Goal: Task Accomplishment & Management: Use online tool/utility

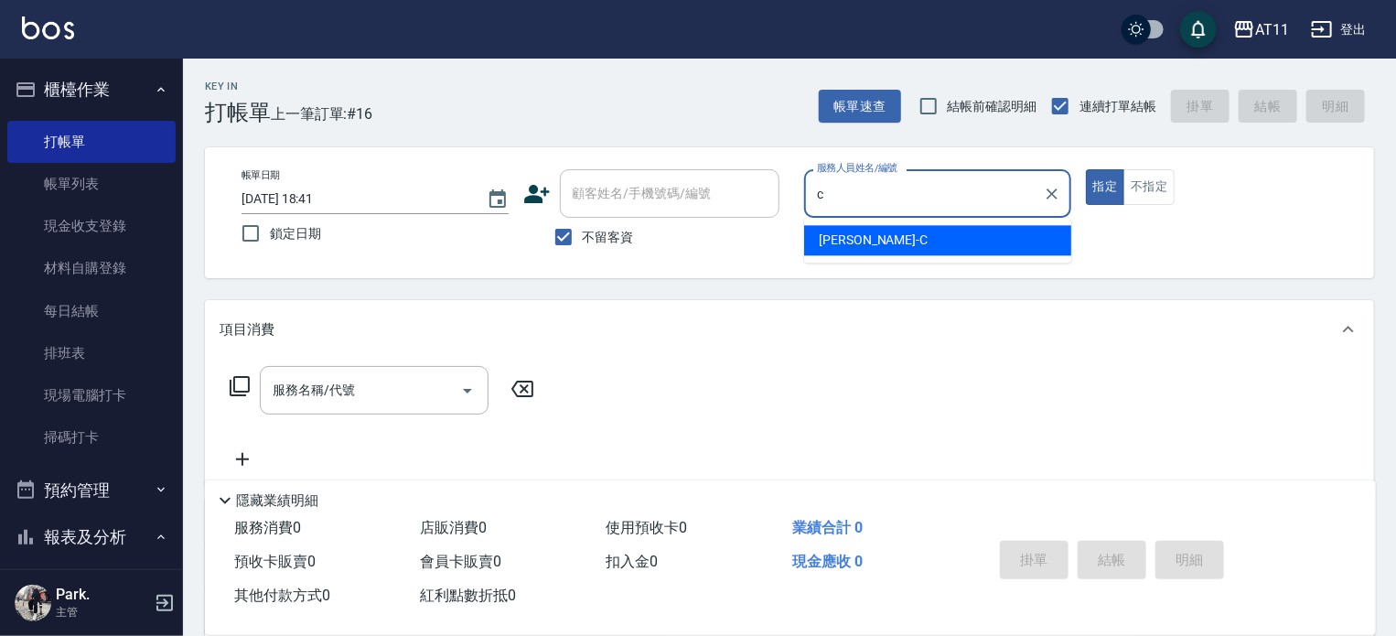
type input "[PERSON_NAME]"
type button "true"
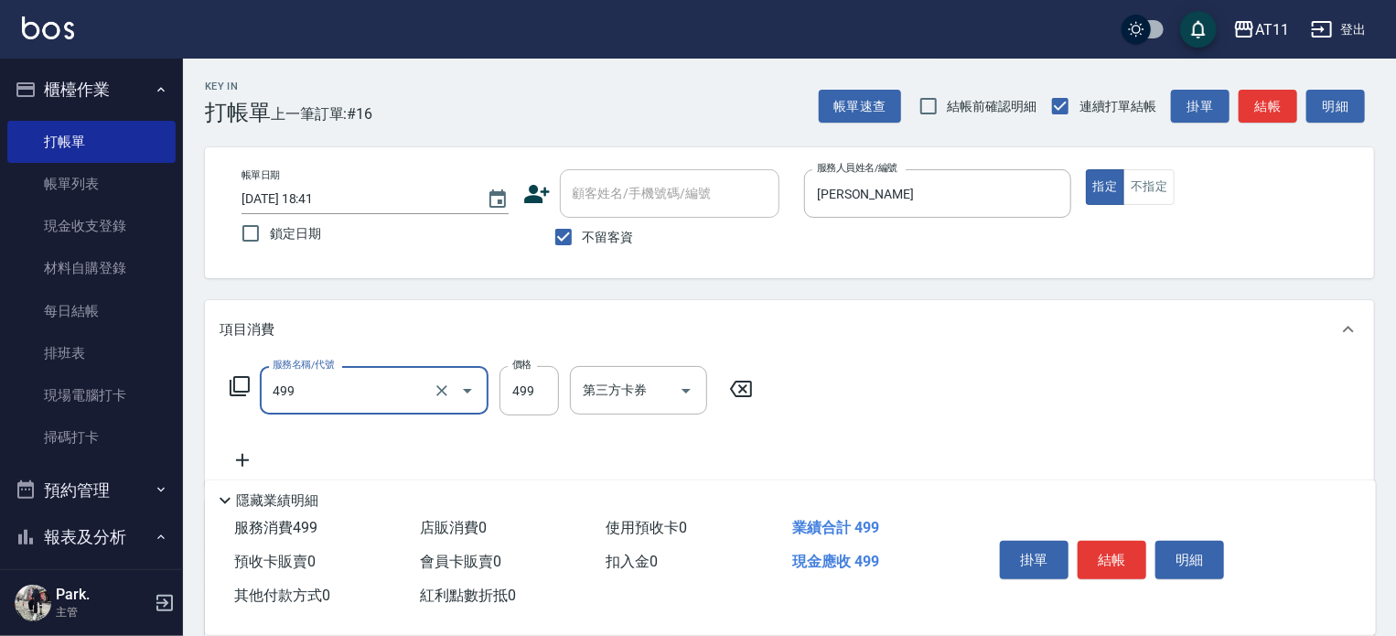
type input "SPA499(499)"
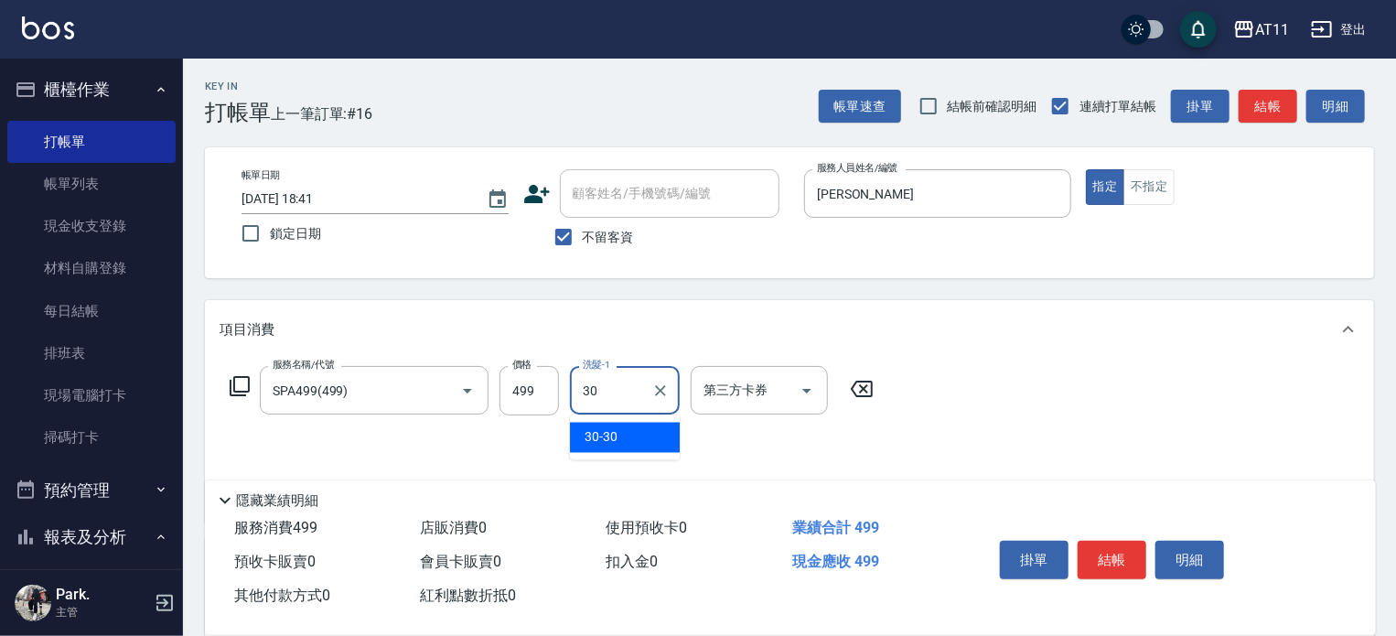
type input "30-30"
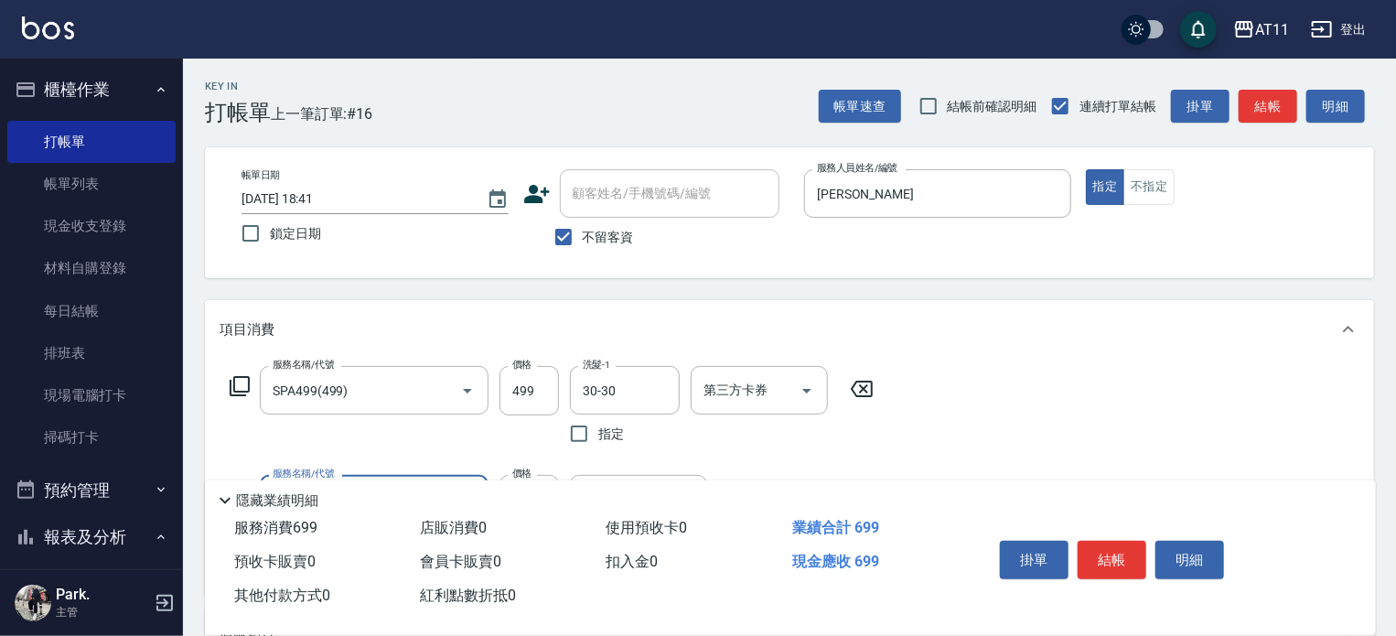
type input "剪髮(200)"
click at [1108, 553] on button "結帳" at bounding box center [1111, 559] width 69 height 38
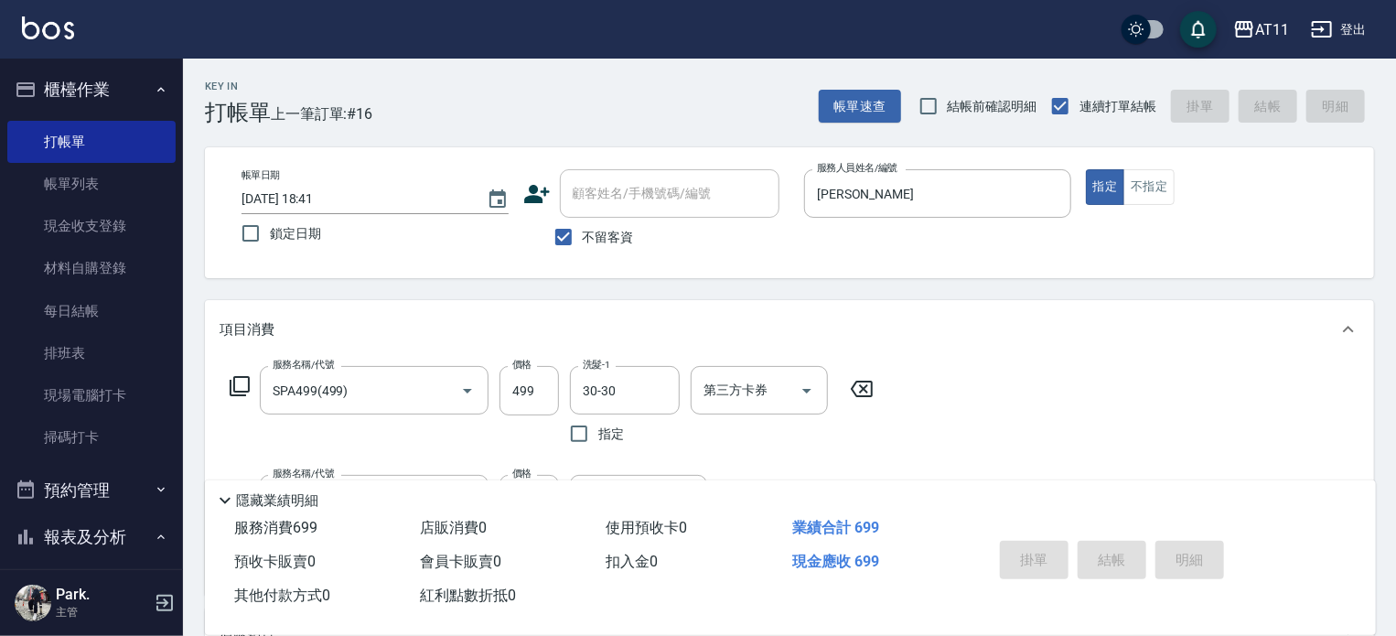
type input "[DATE] 20:28"
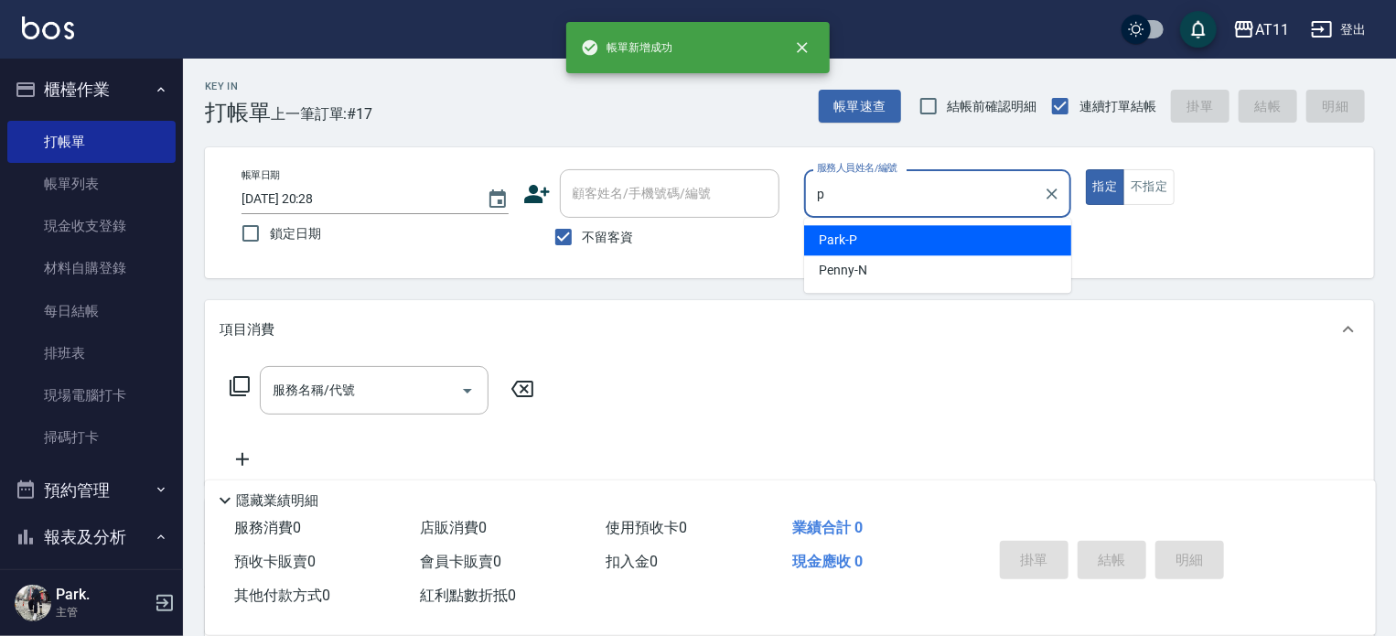
type input "Park-P"
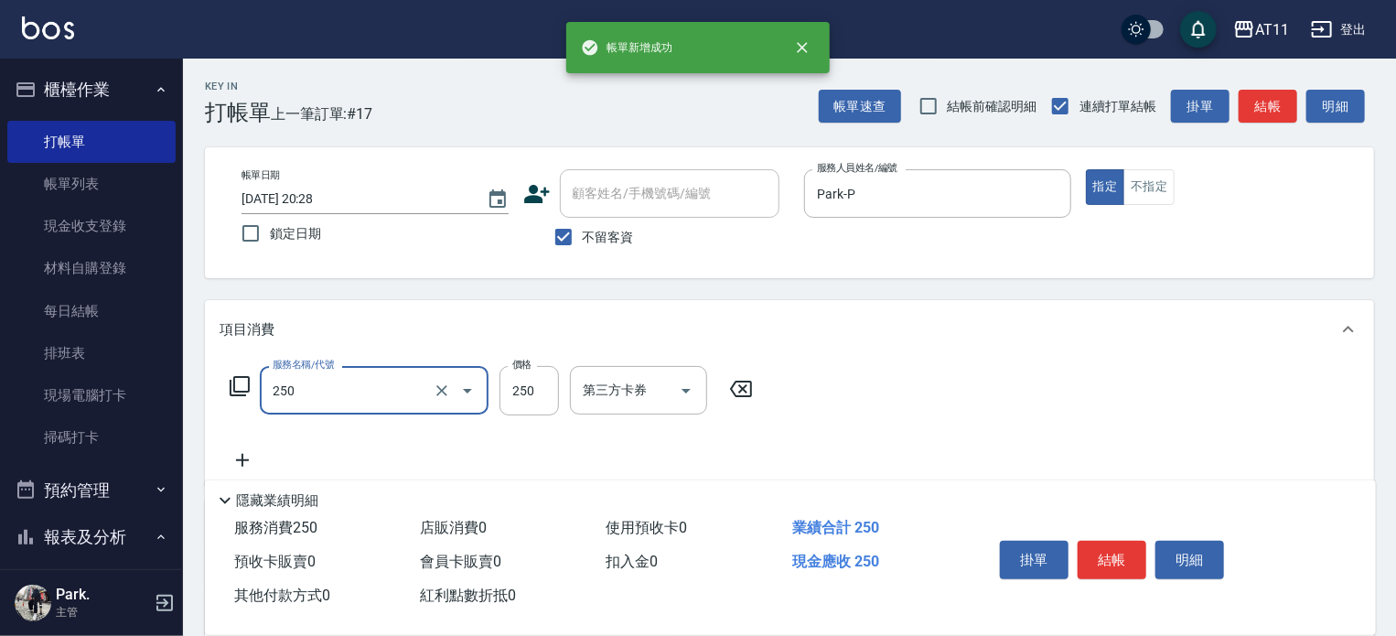
type input "B級單剪(250)"
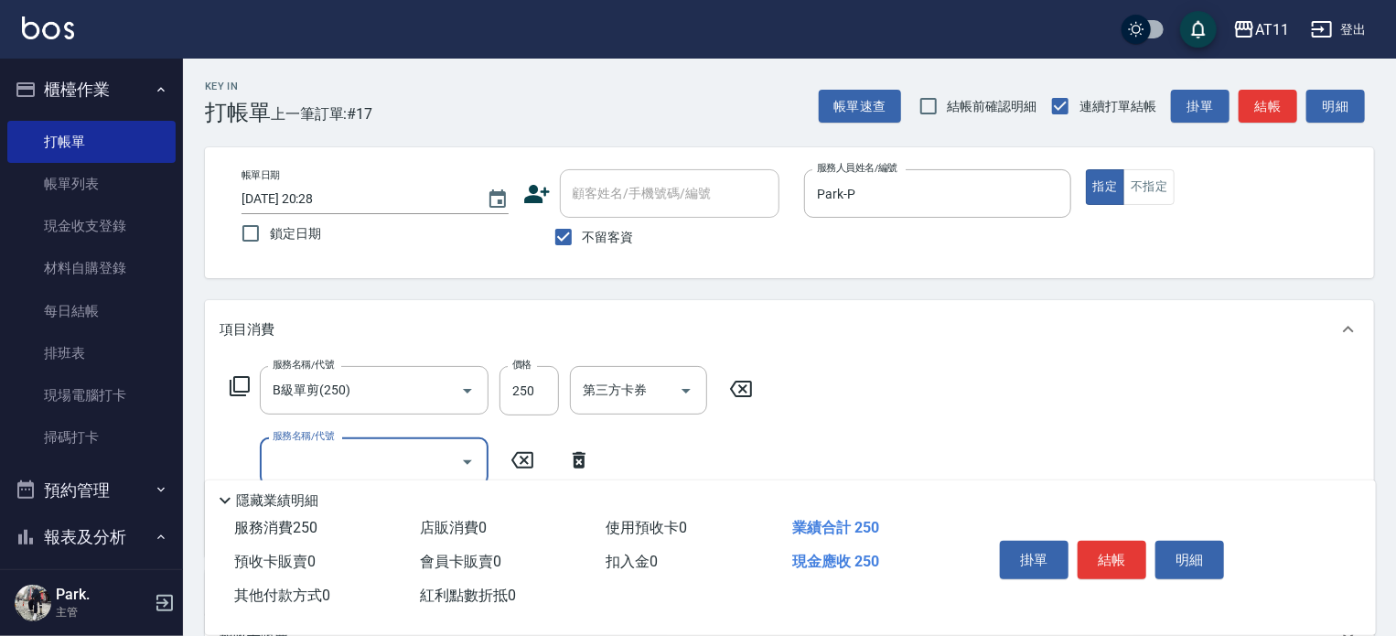
click at [1108, 553] on button "結帳" at bounding box center [1111, 559] width 69 height 38
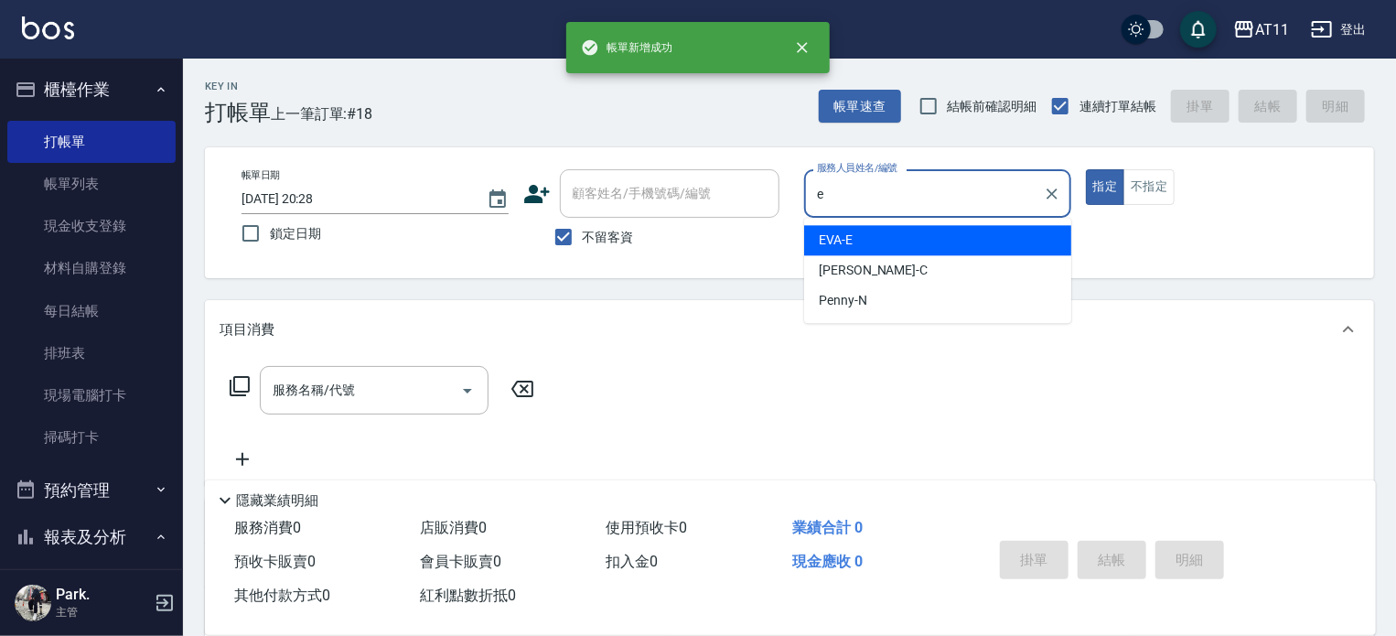
type input "EVA-E"
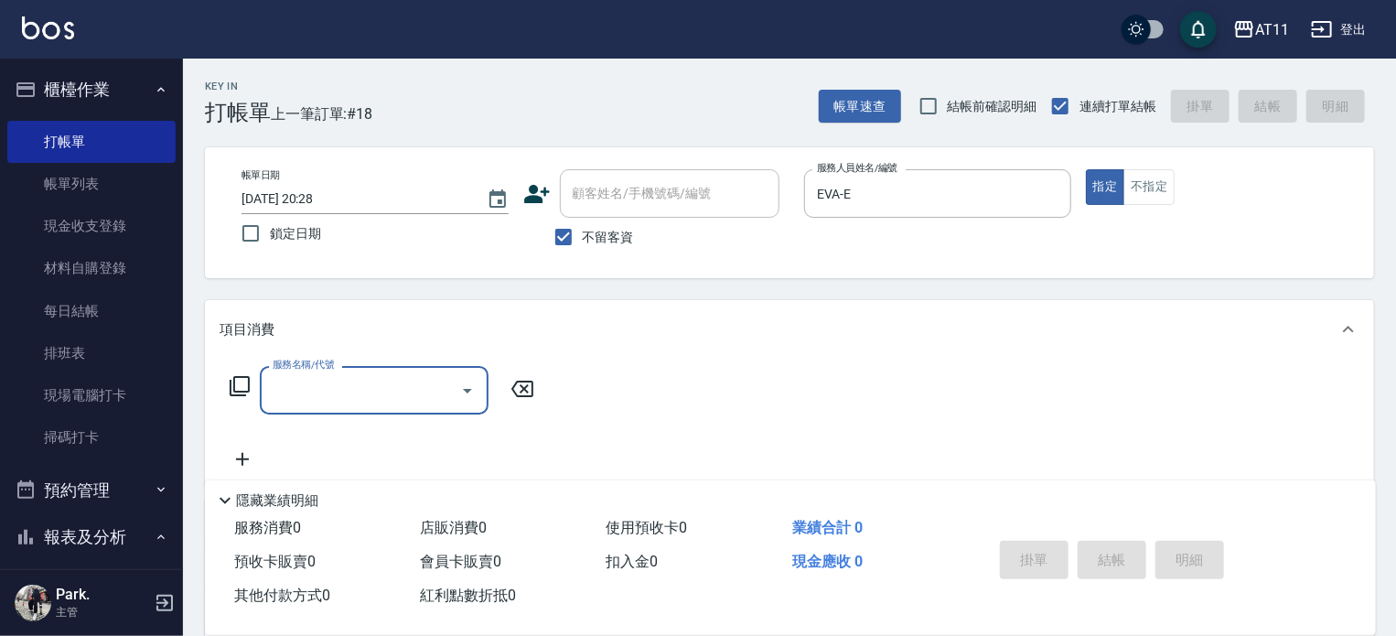
type input "2"
type input "精油洗髮(111)"
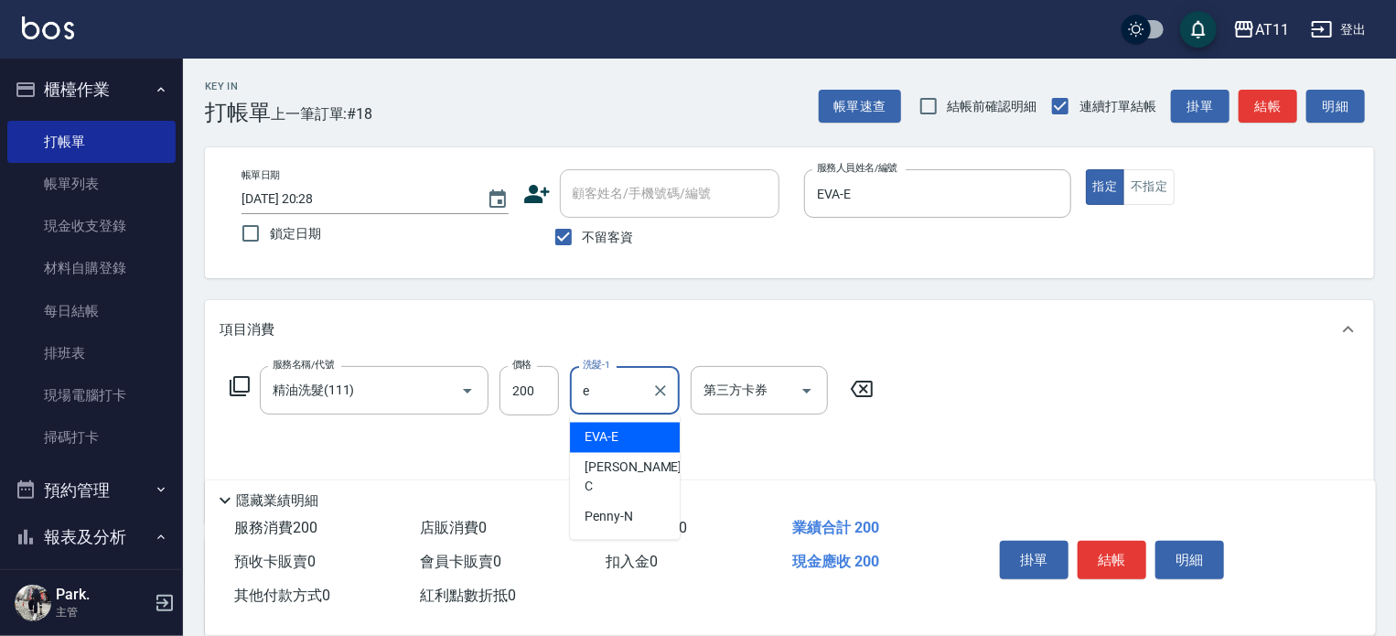
type input "EVA-E"
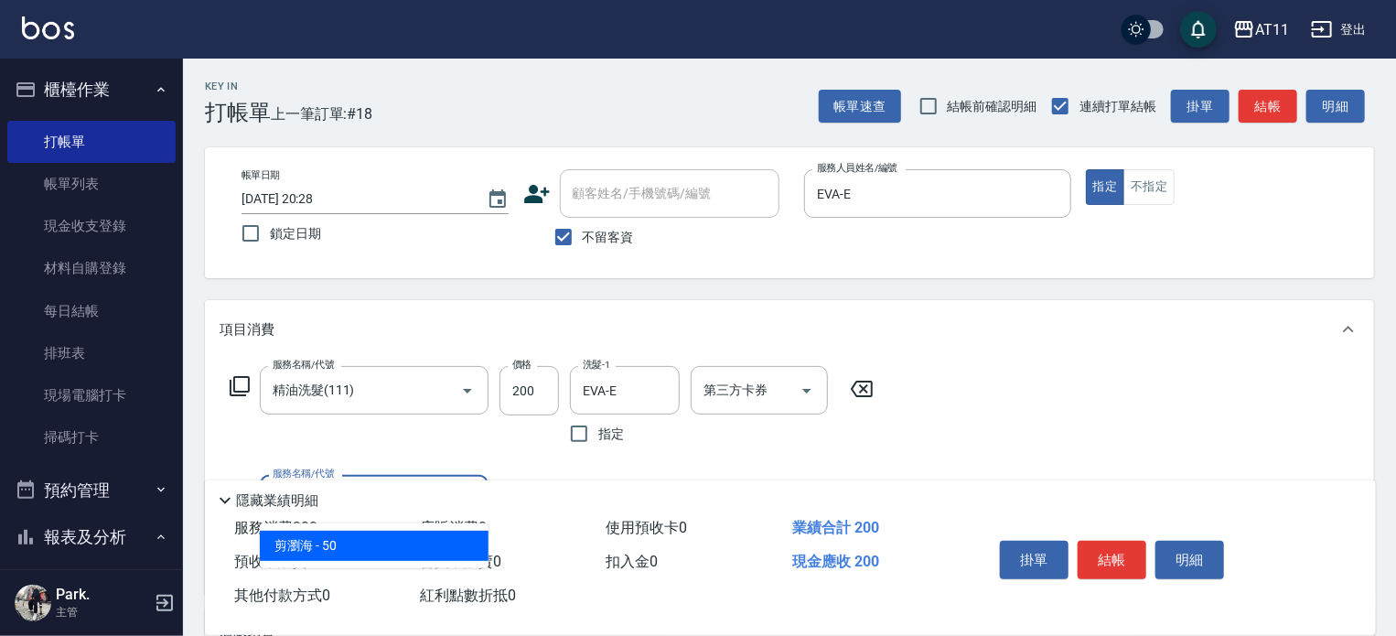
type input "剪瀏海(0050)"
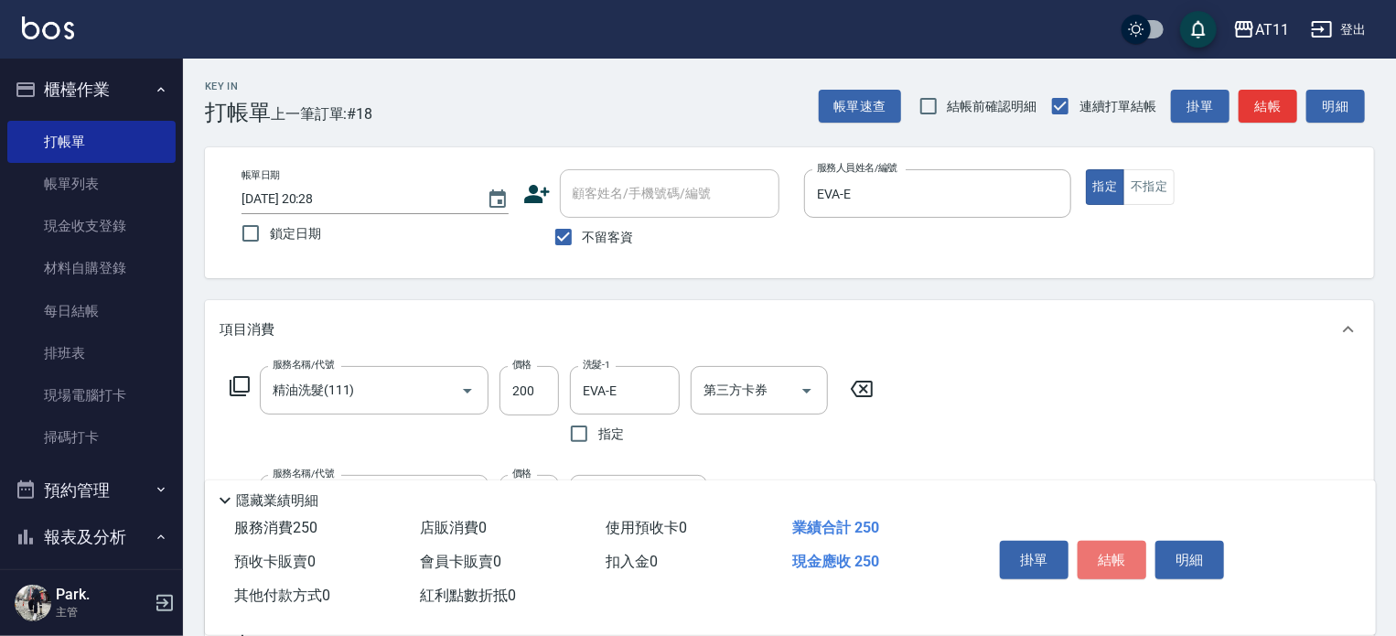
click at [1108, 553] on button "結帳" at bounding box center [1111, 559] width 69 height 38
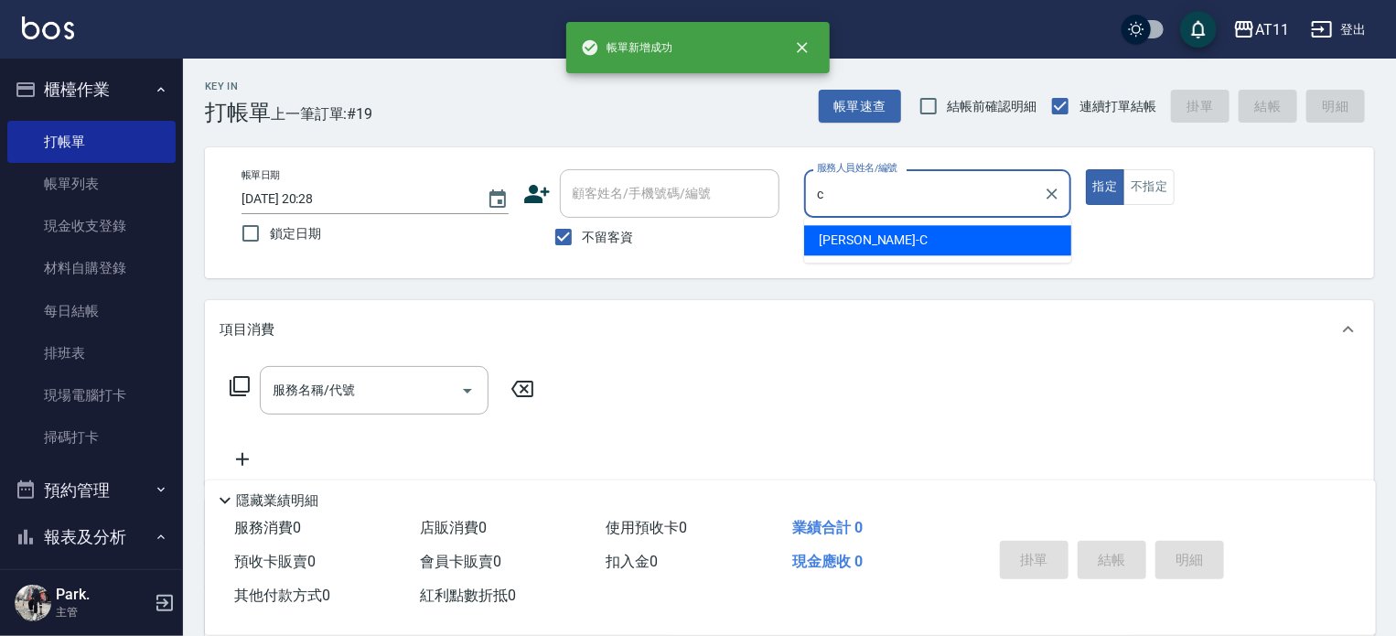
type input "[PERSON_NAME]"
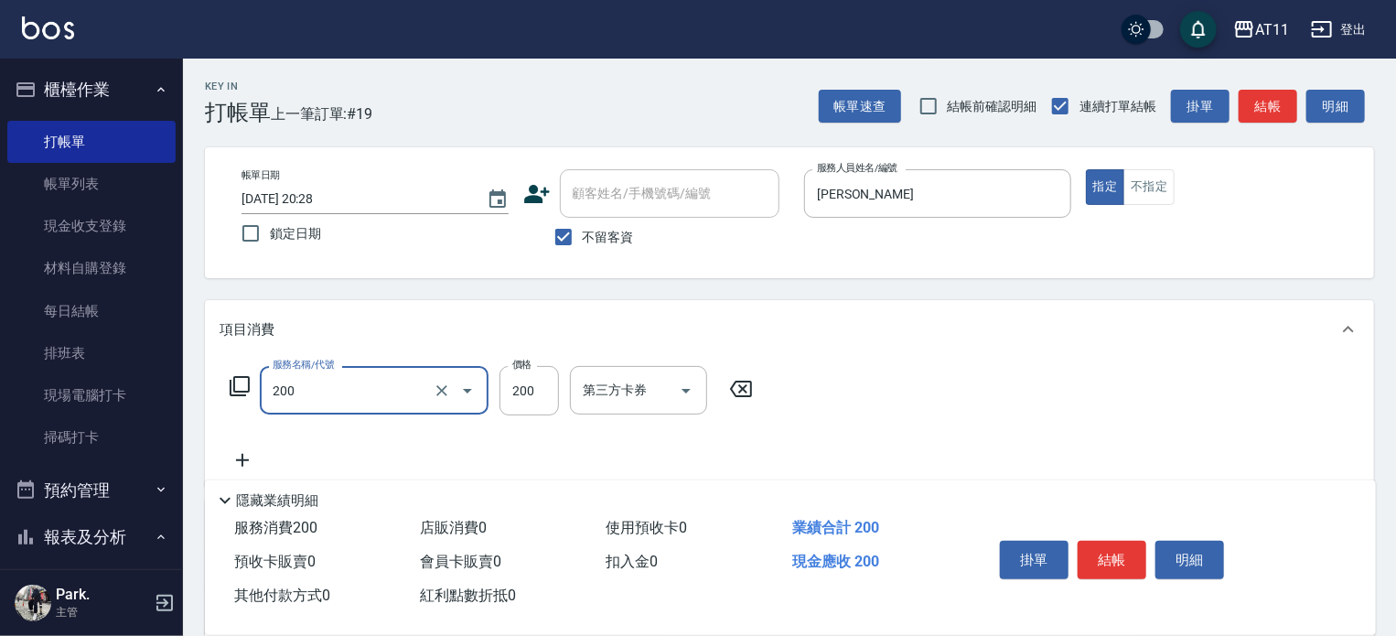
type input "剪髮(200)"
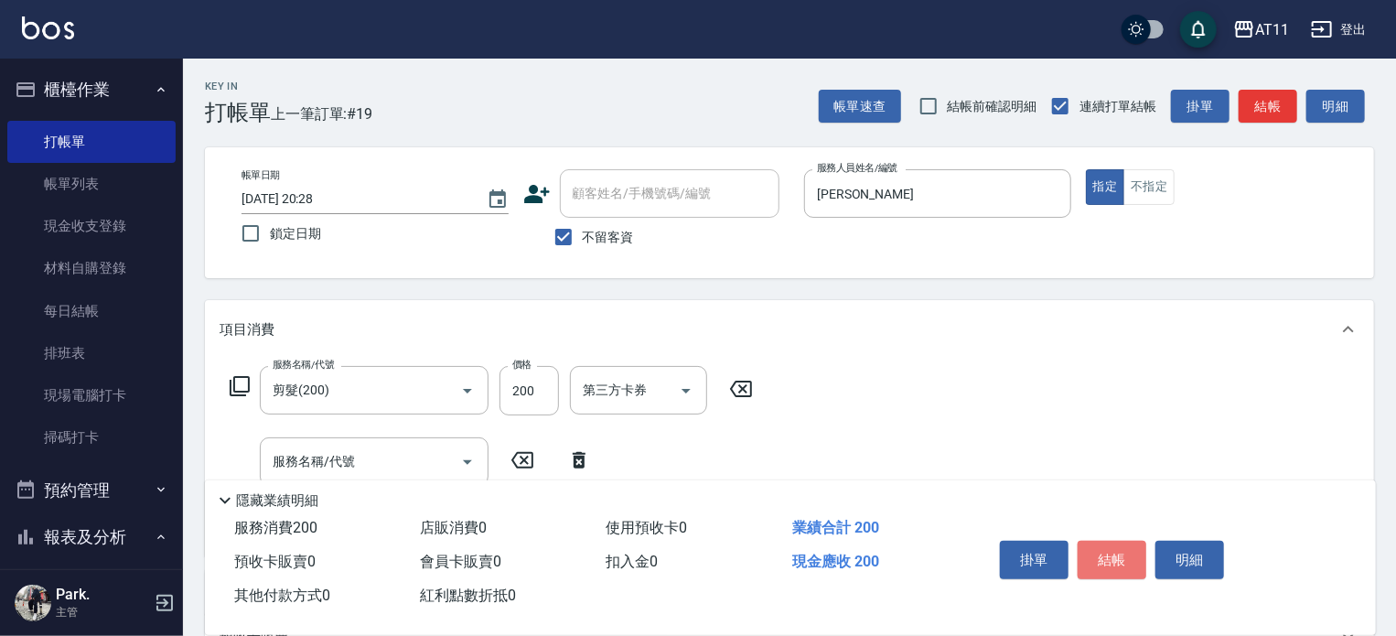
click at [1108, 553] on button "結帳" at bounding box center [1111, 559] width 69 height 38
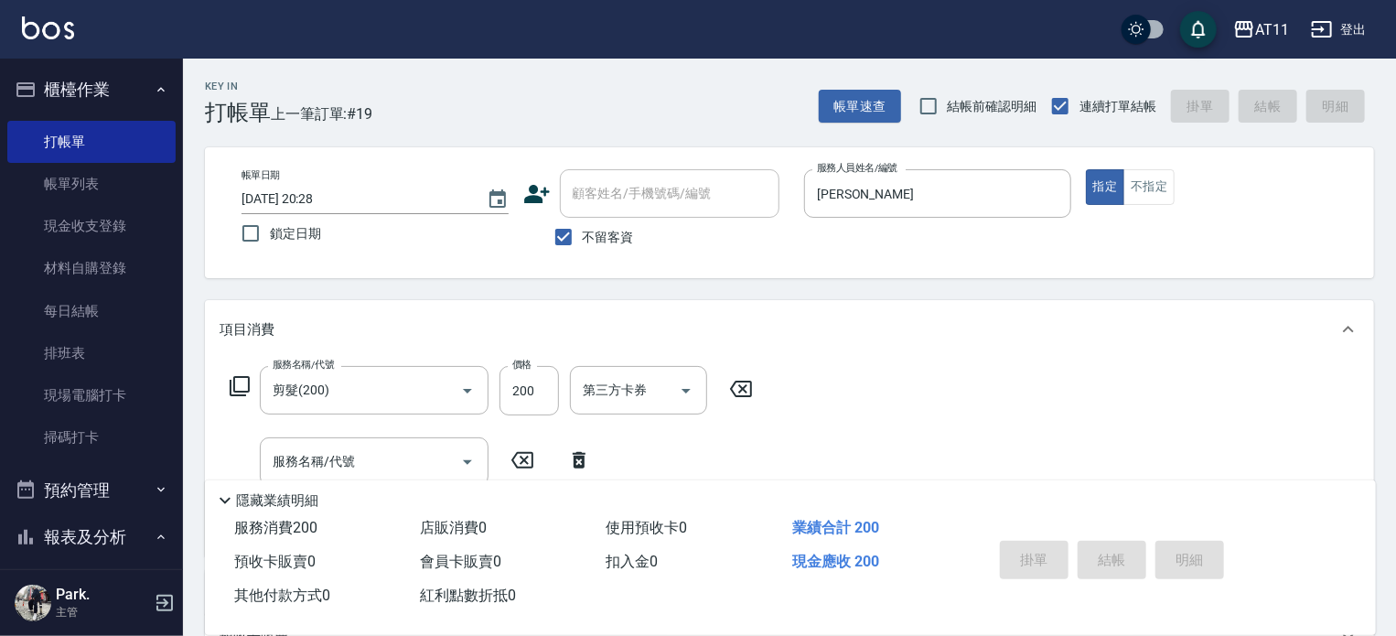
type input "[DATE] 20:29"
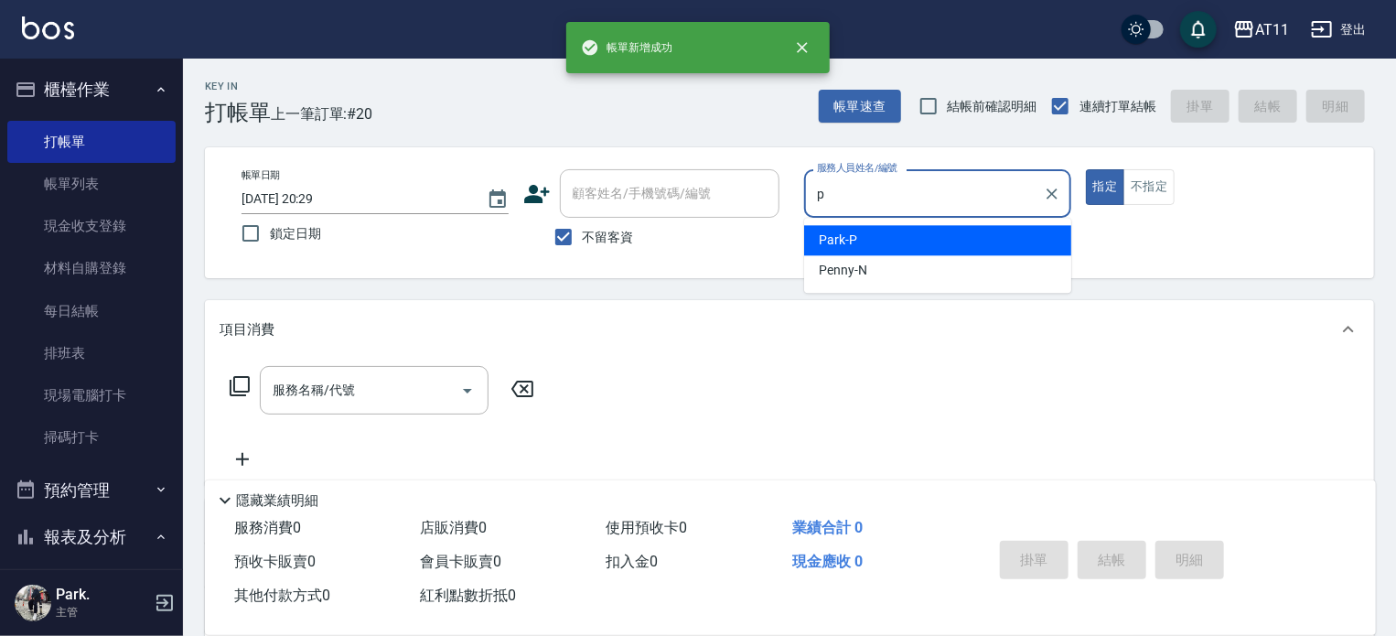
type input "Park-P"
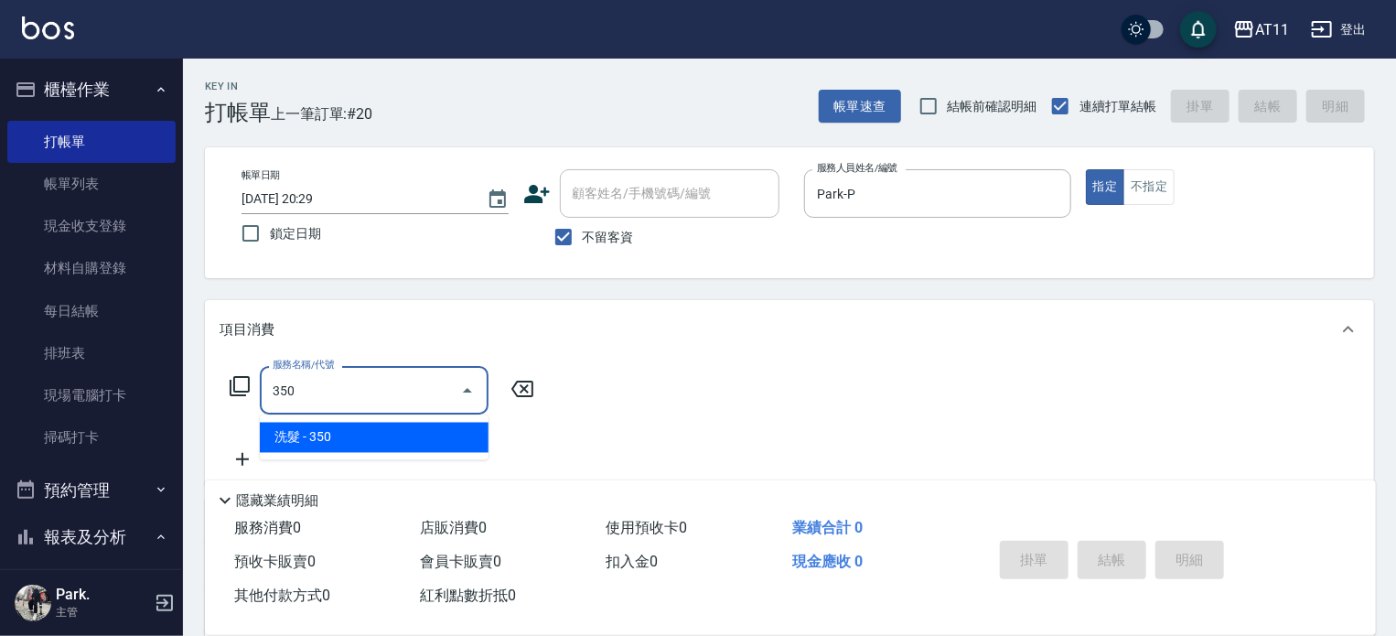
type input "洗髮(350)"
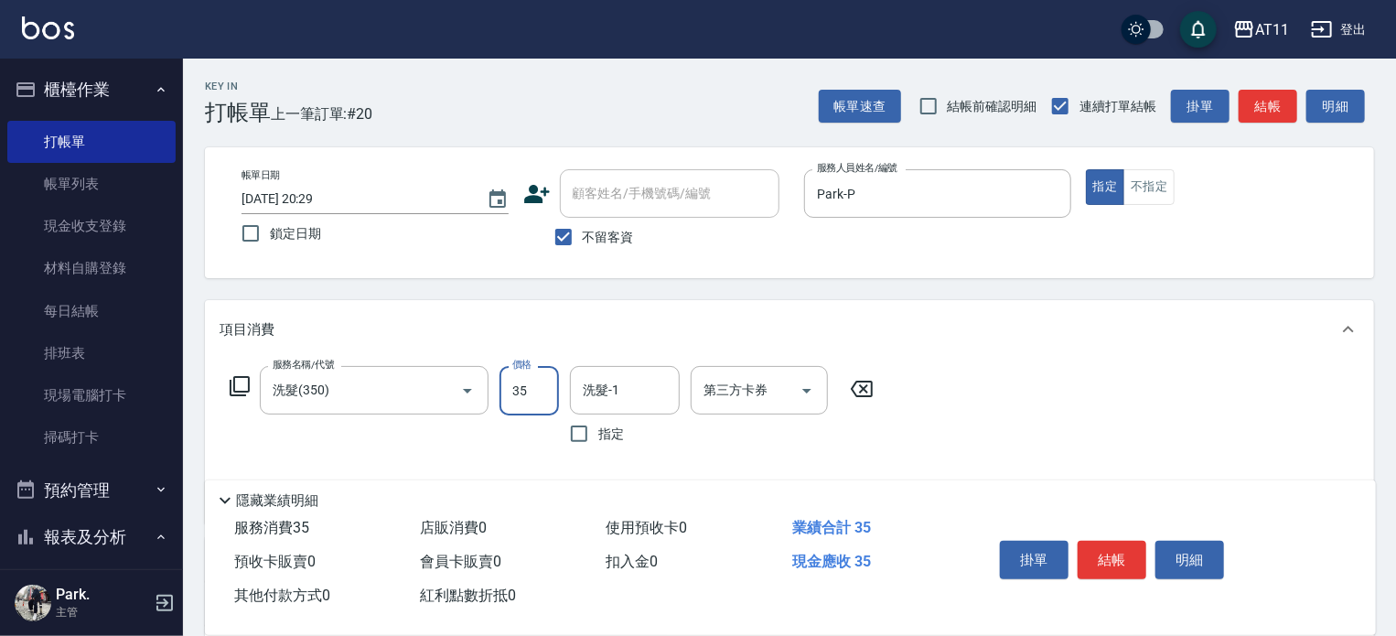
type input "350"
type input "Park-P"
click at [1108, 553] on button "結帳" at bounding box center [1111, 559] width 69 height 38
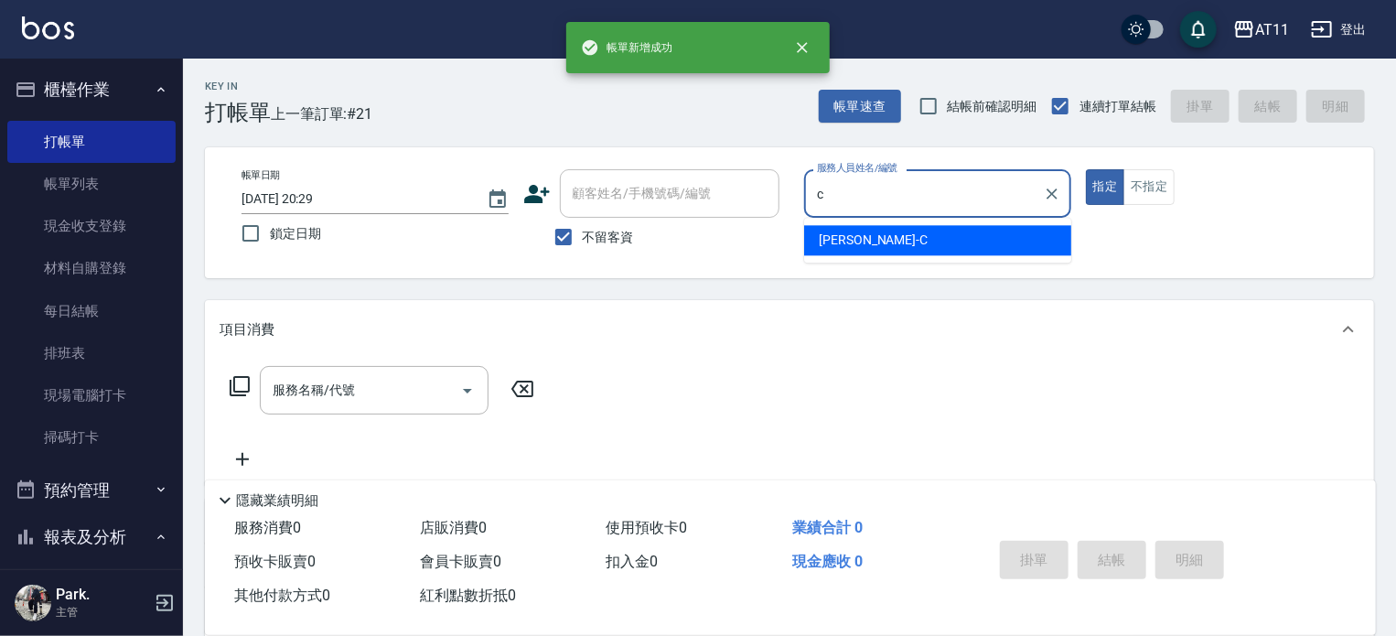
type input "[PERSON_NAME]"
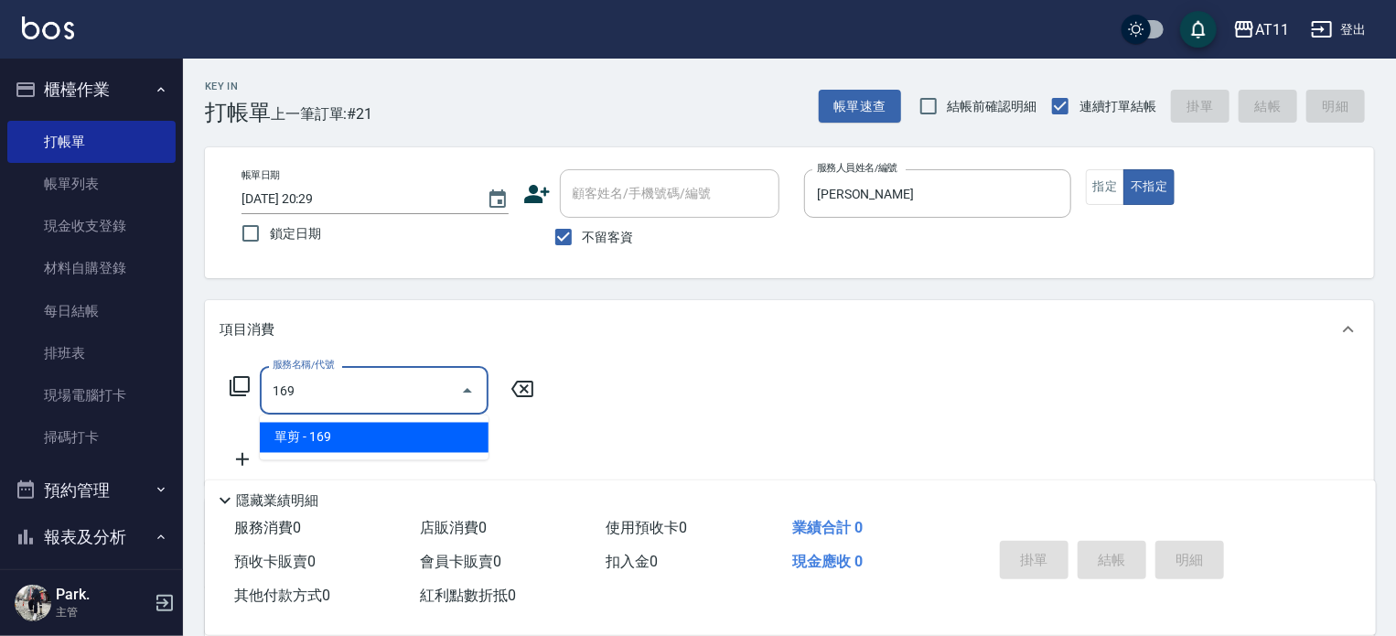
type input "單剪(169)"
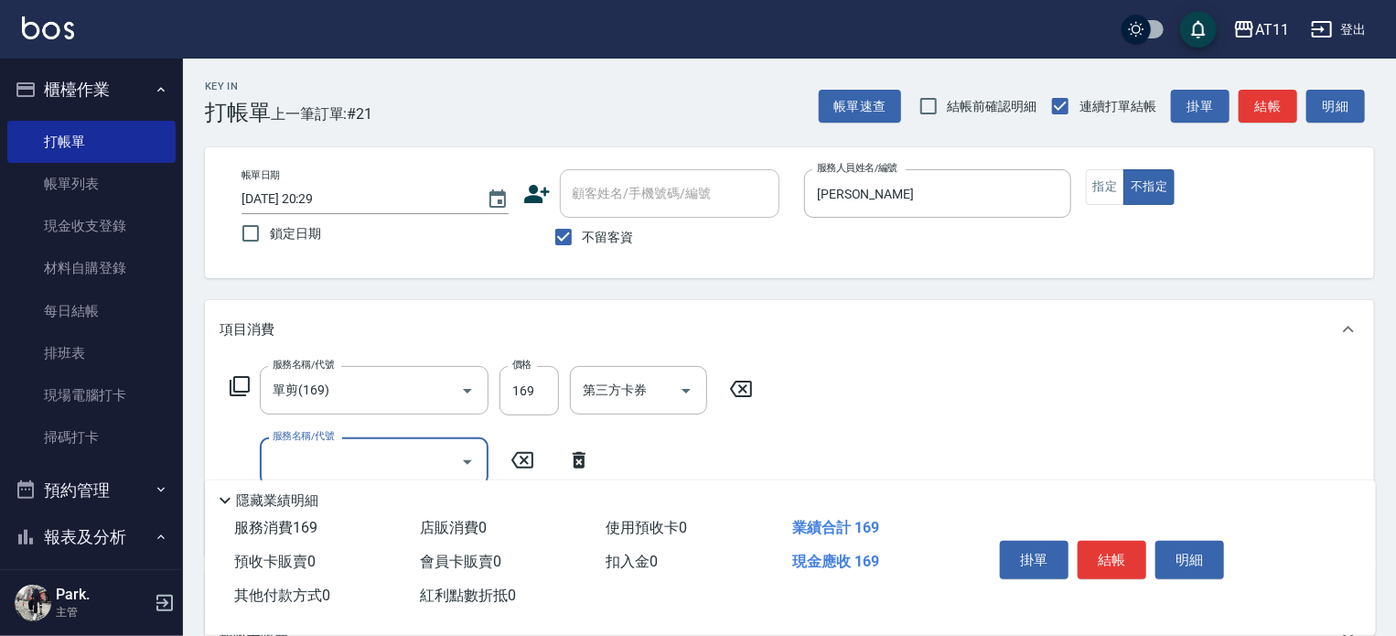
click at [1108, 553] on button "結帳" at bounding box center [1111, 559] width 69 height 38
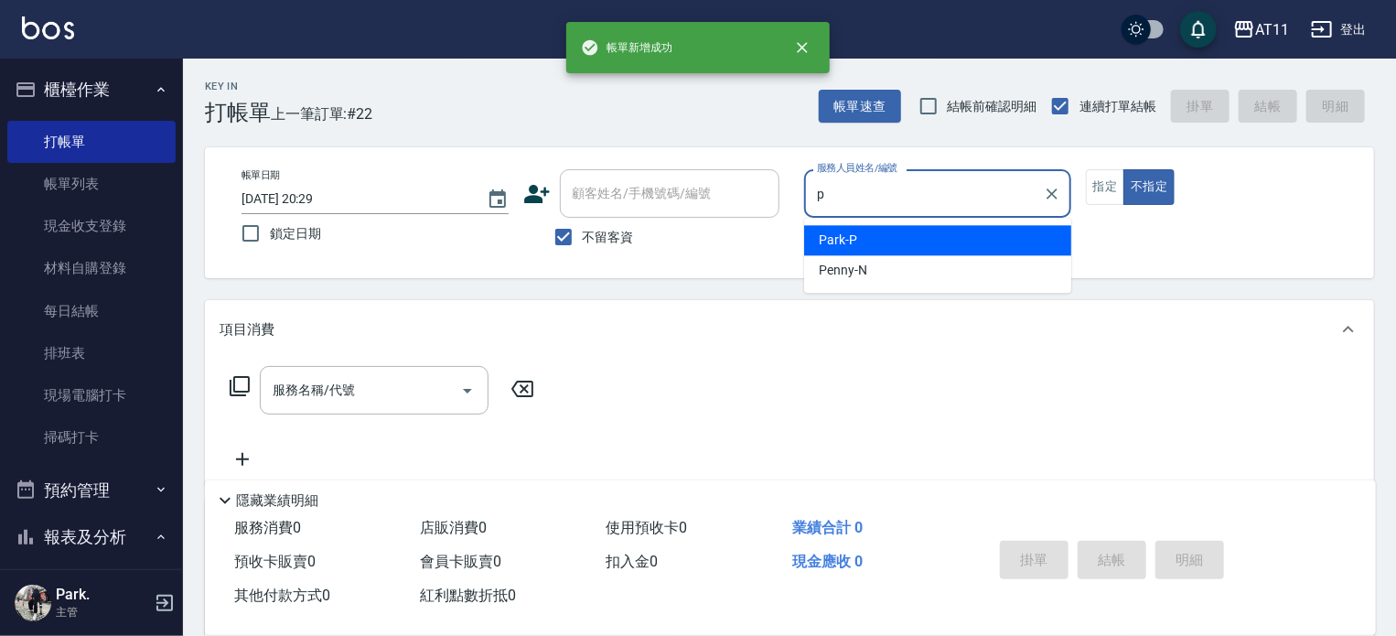
type input "Park-P"
type button "false"
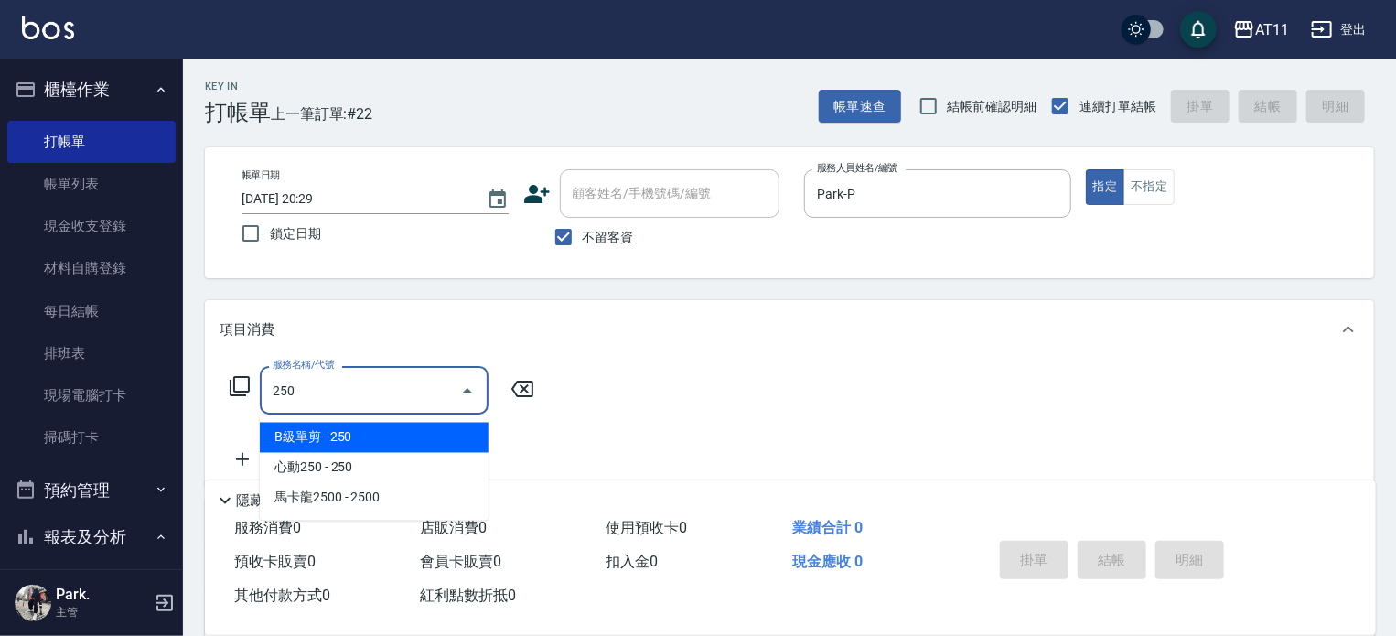
type input "B級單剪(250)"
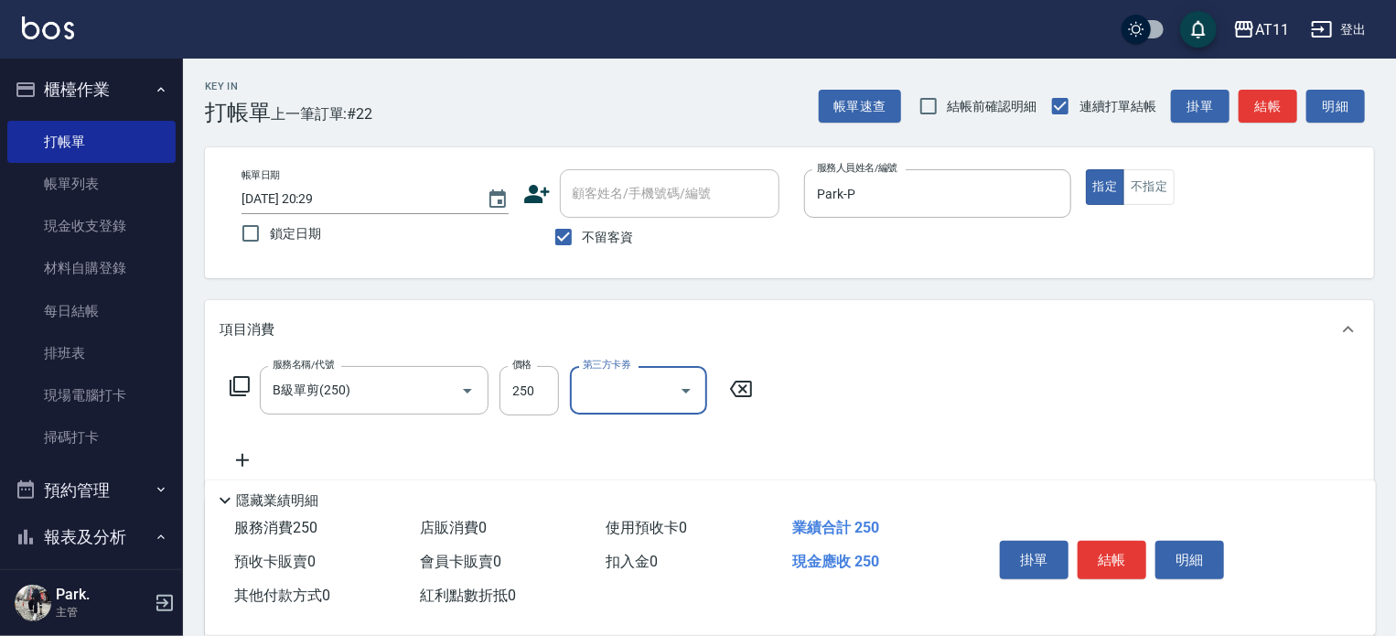
click at [1108, 553] on button "結帳" at bounding box center [1111, 559] width 69 height 38
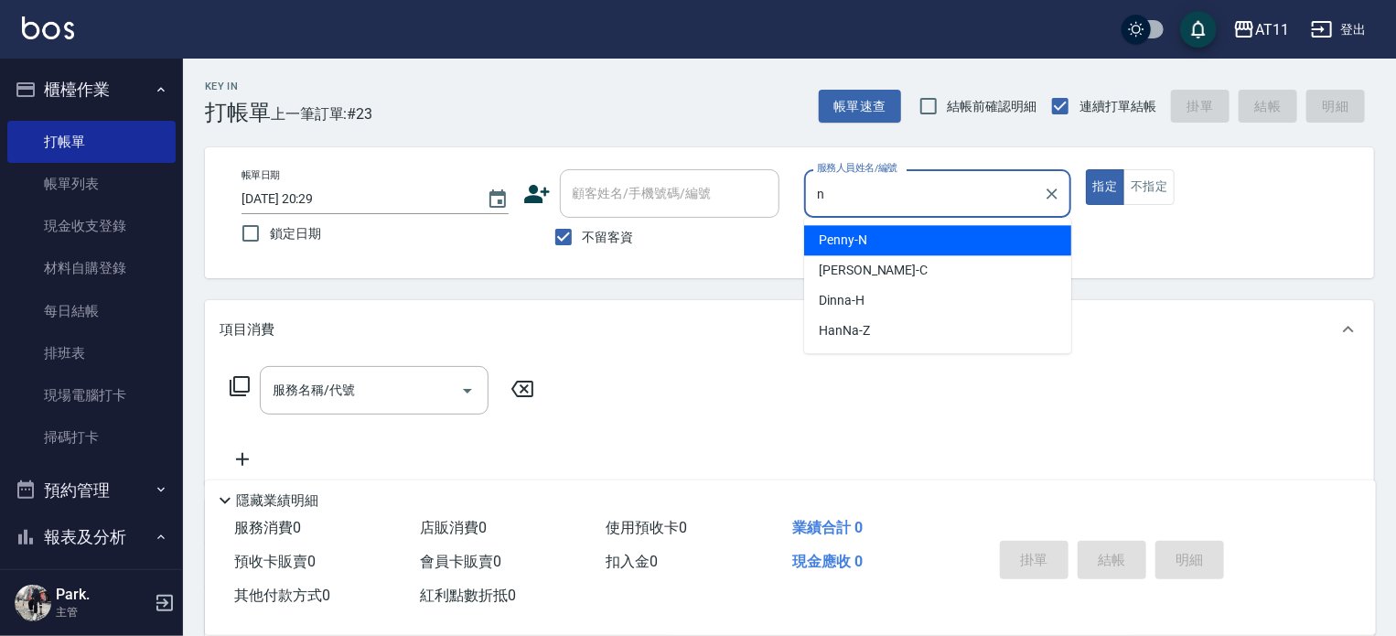
type input "Penny-N"
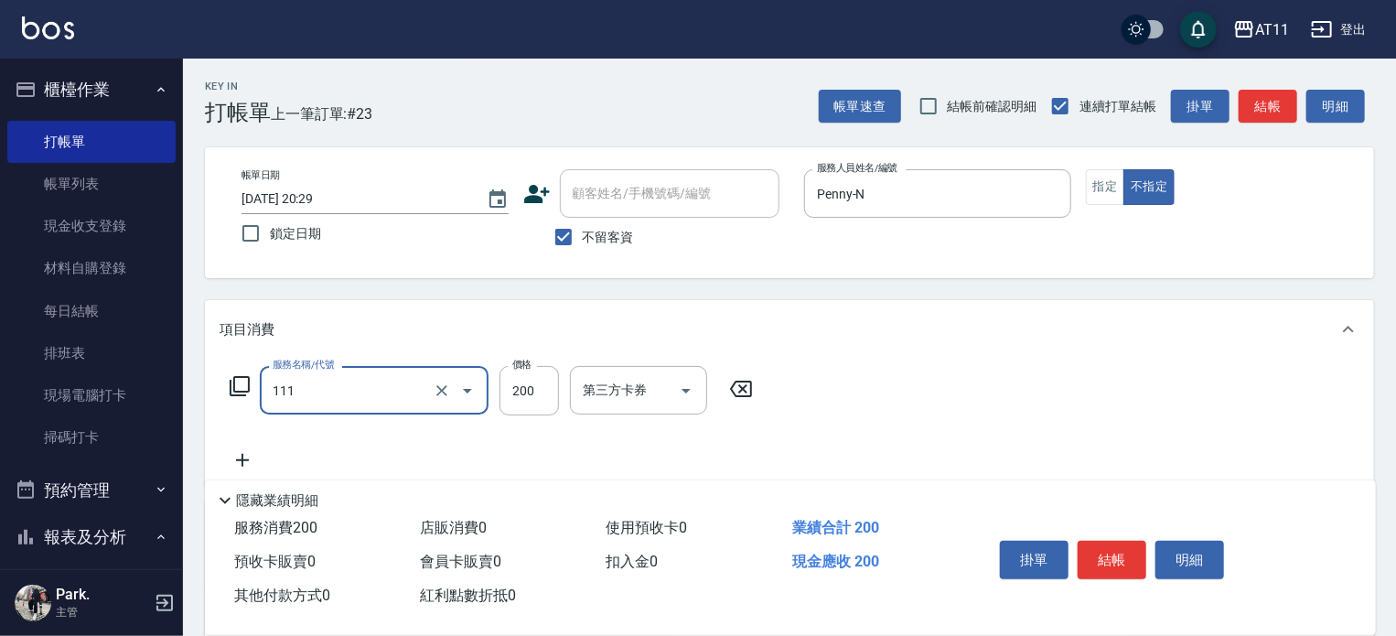
type input "精油洗髮(111)"
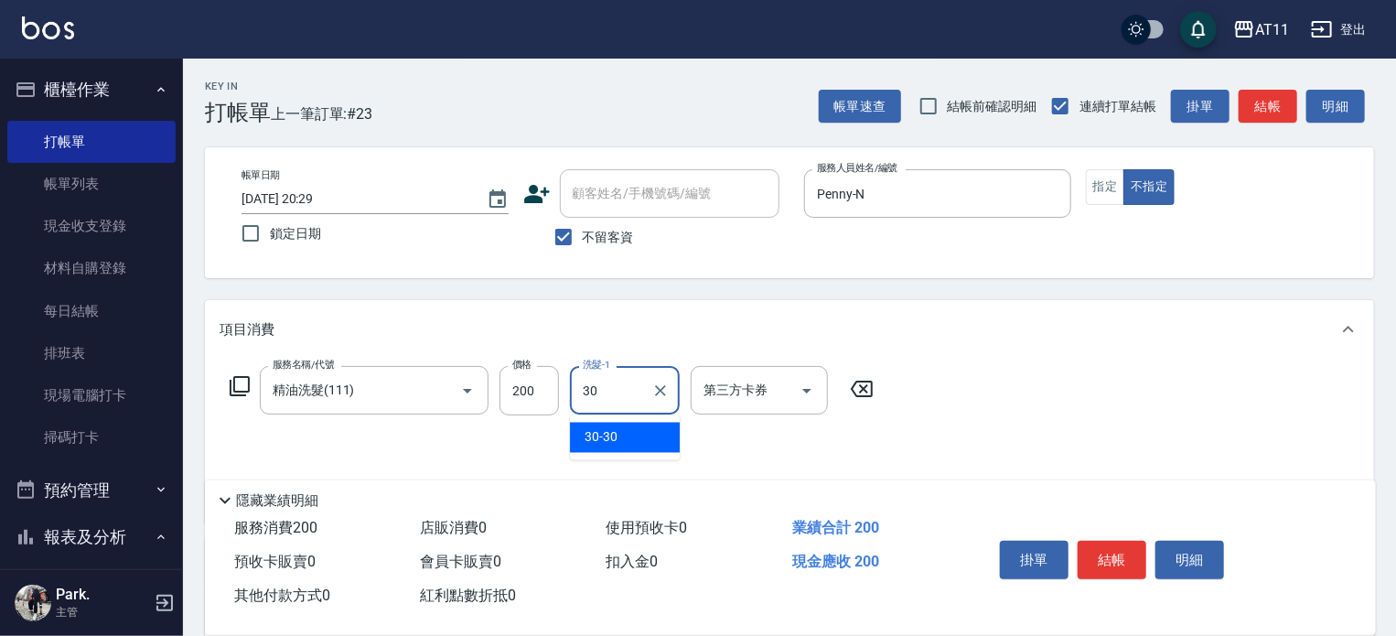
type input "30-30"
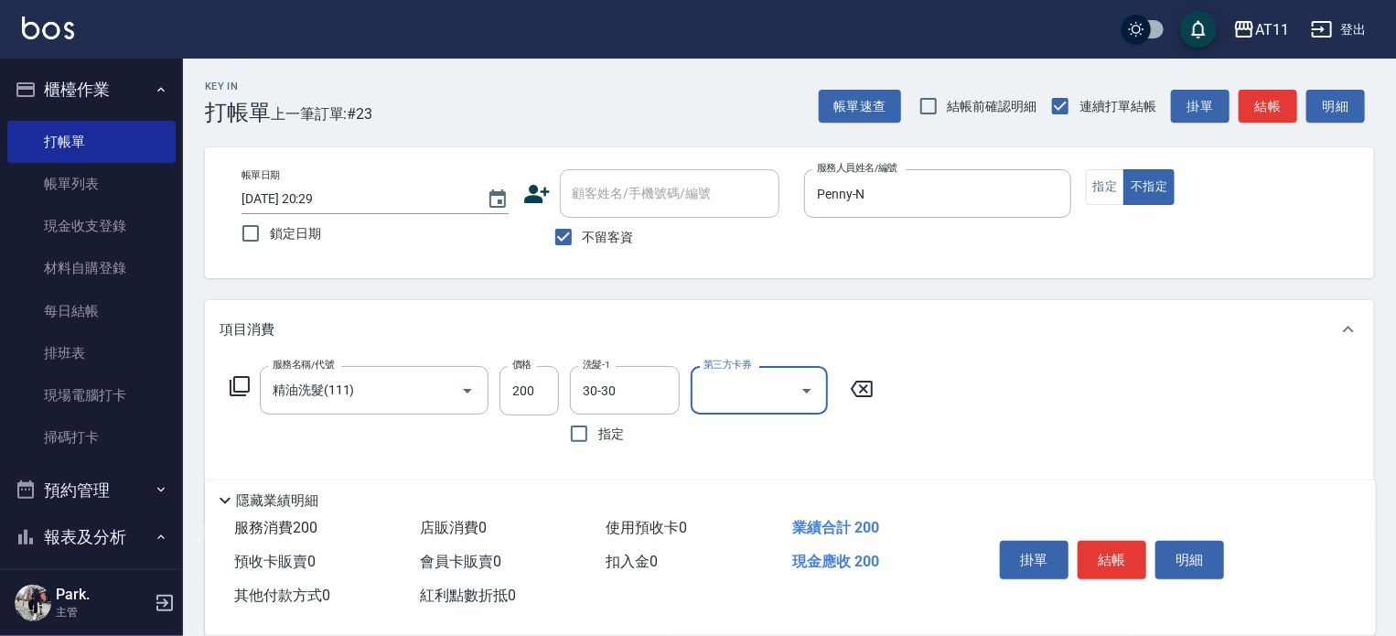
click at [1108, 553] on button "結帳" at bounding box center [1111, 559] width 69 height 38
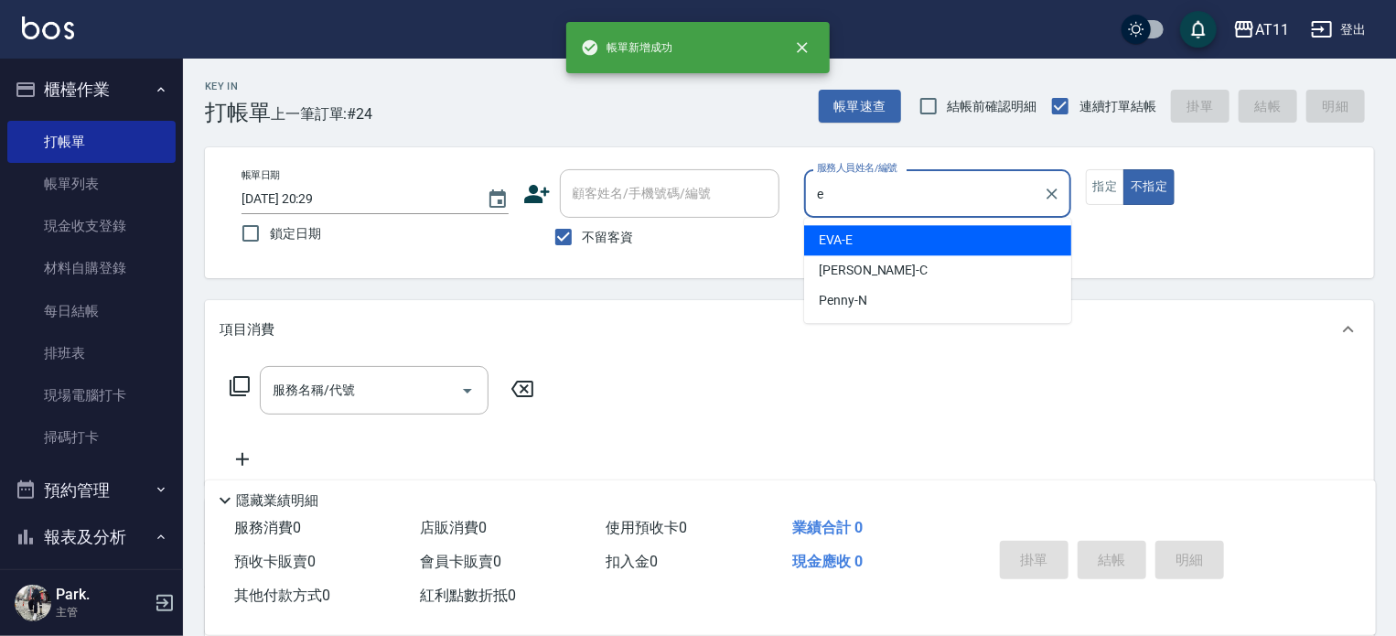
type input "EVA-E"
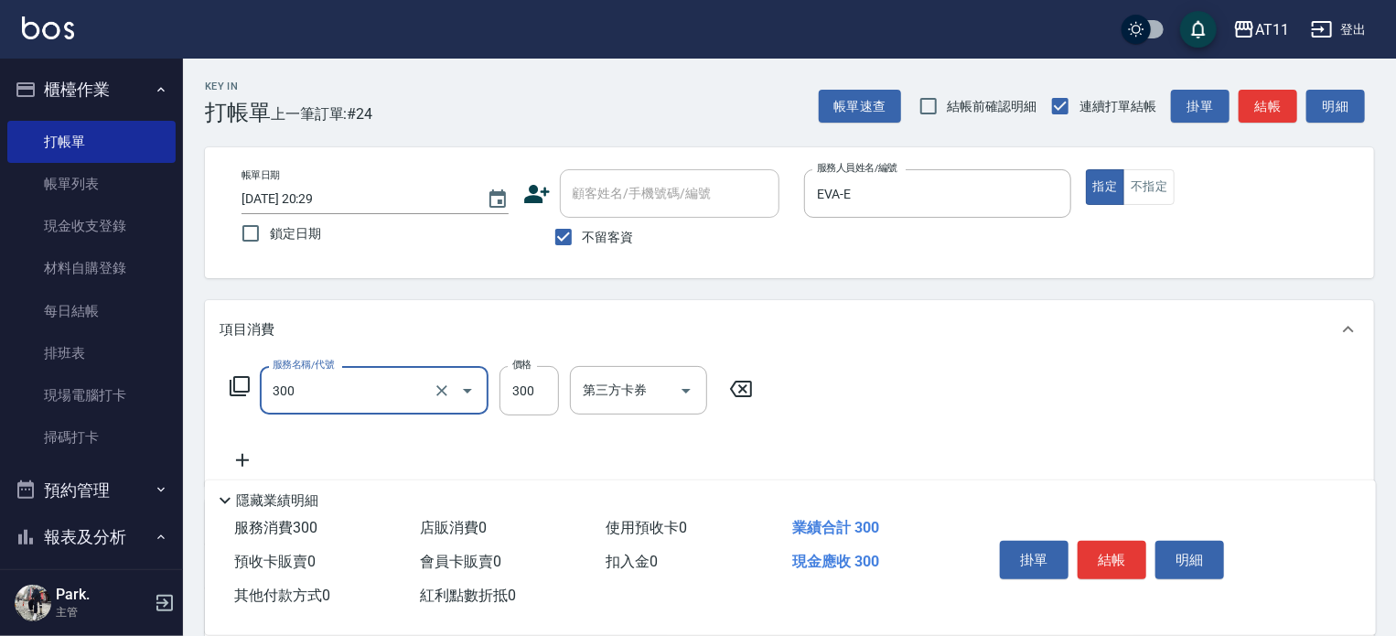
type input "A級剪髮(300)"
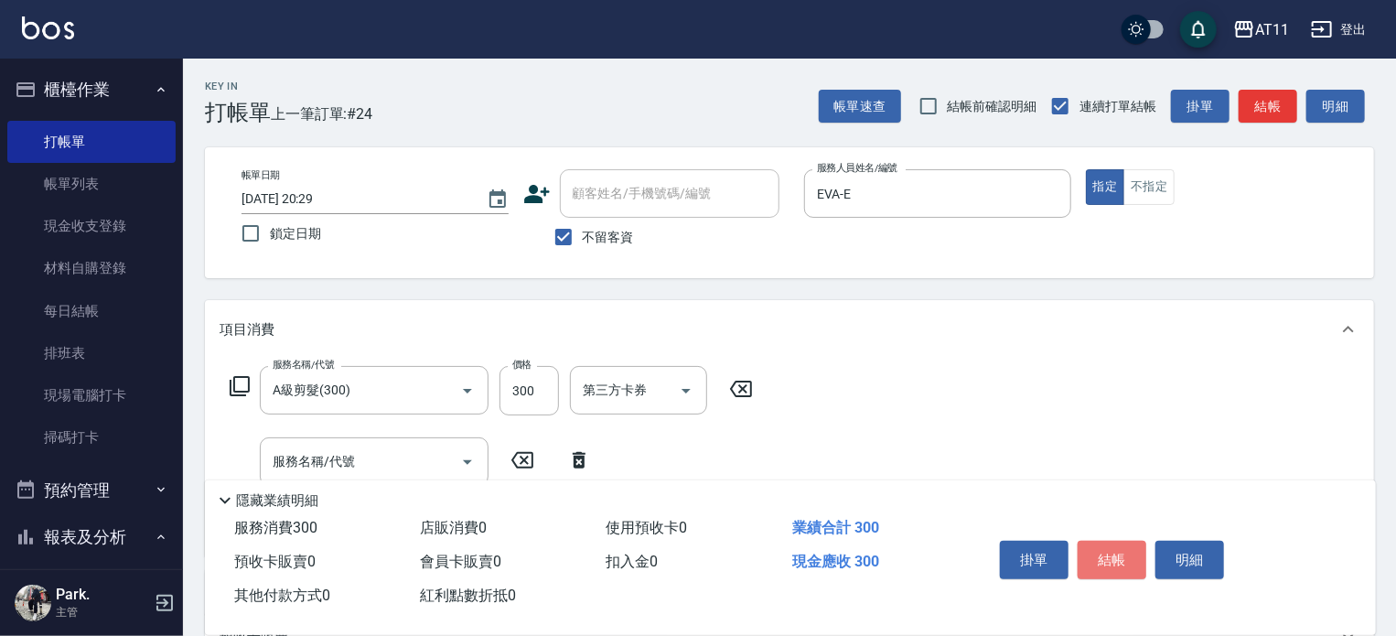
click at [1108, 553] on button "結帳" at bounding box center [1111, 559] width 69 height 38
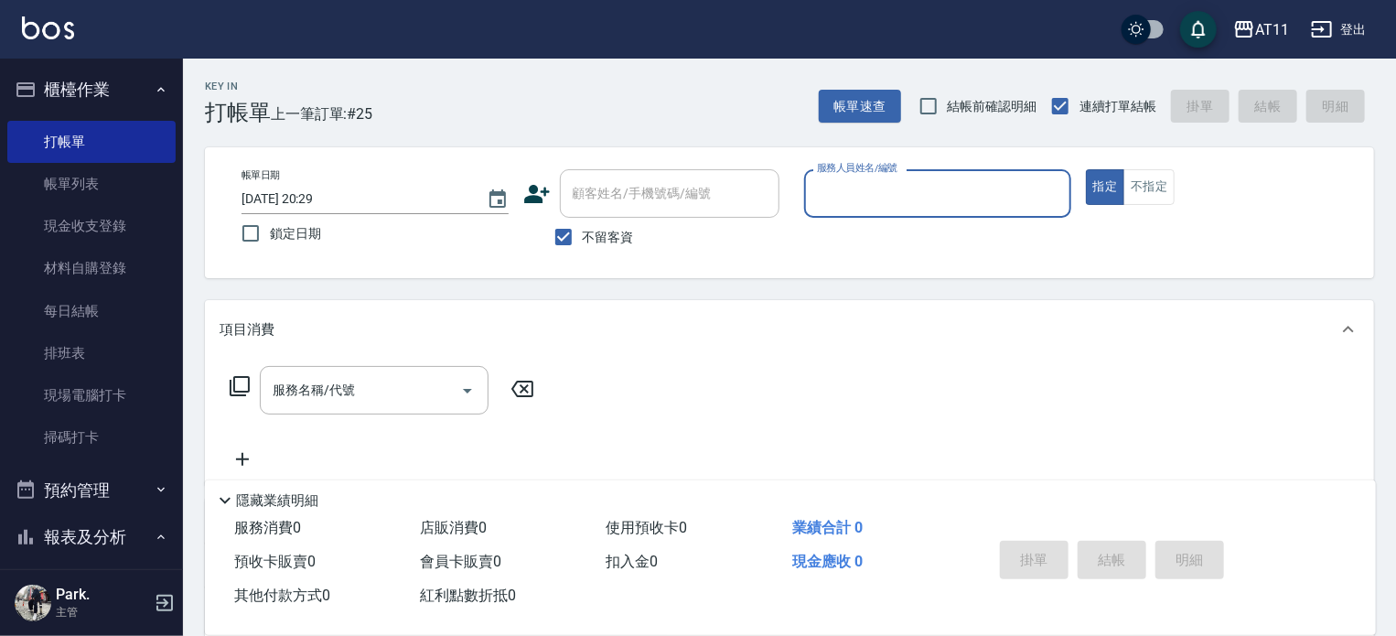
click at [79, 76] on button "櫃檯作業" at bounding box center [91, 90] width 168 height 48
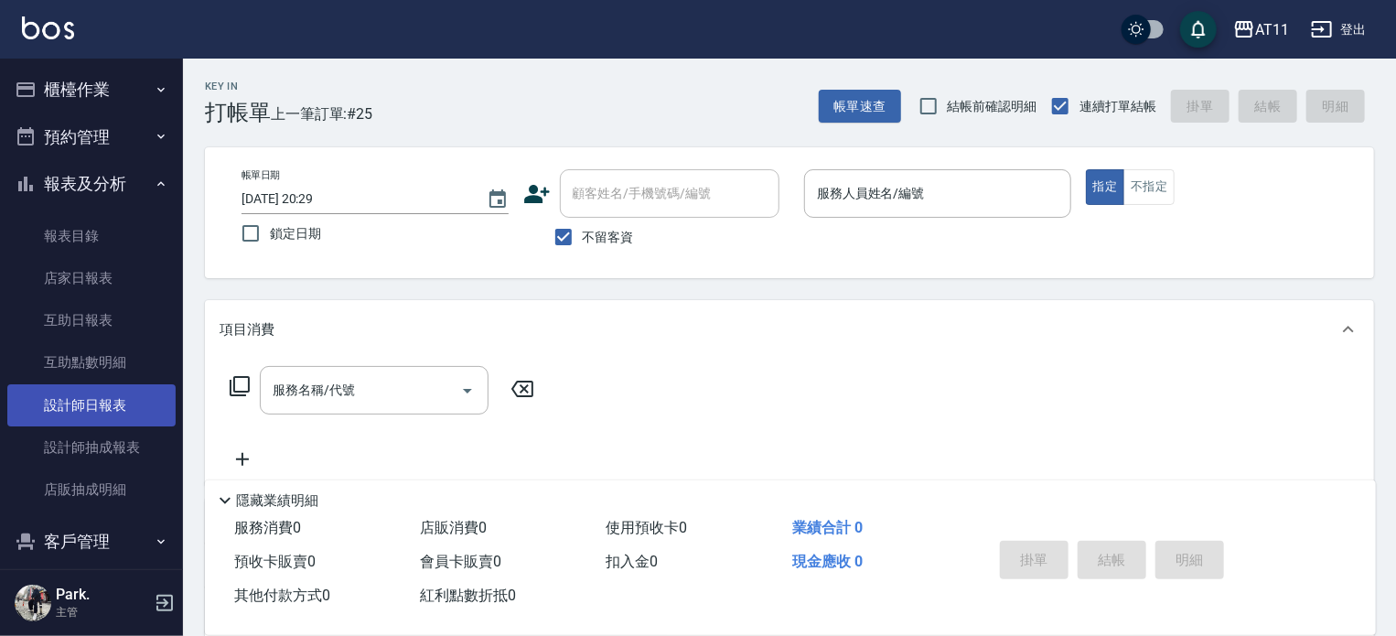
click at [98, 409] on link "設計師日報表" at bounding box center [91, 405] width 168 height 42
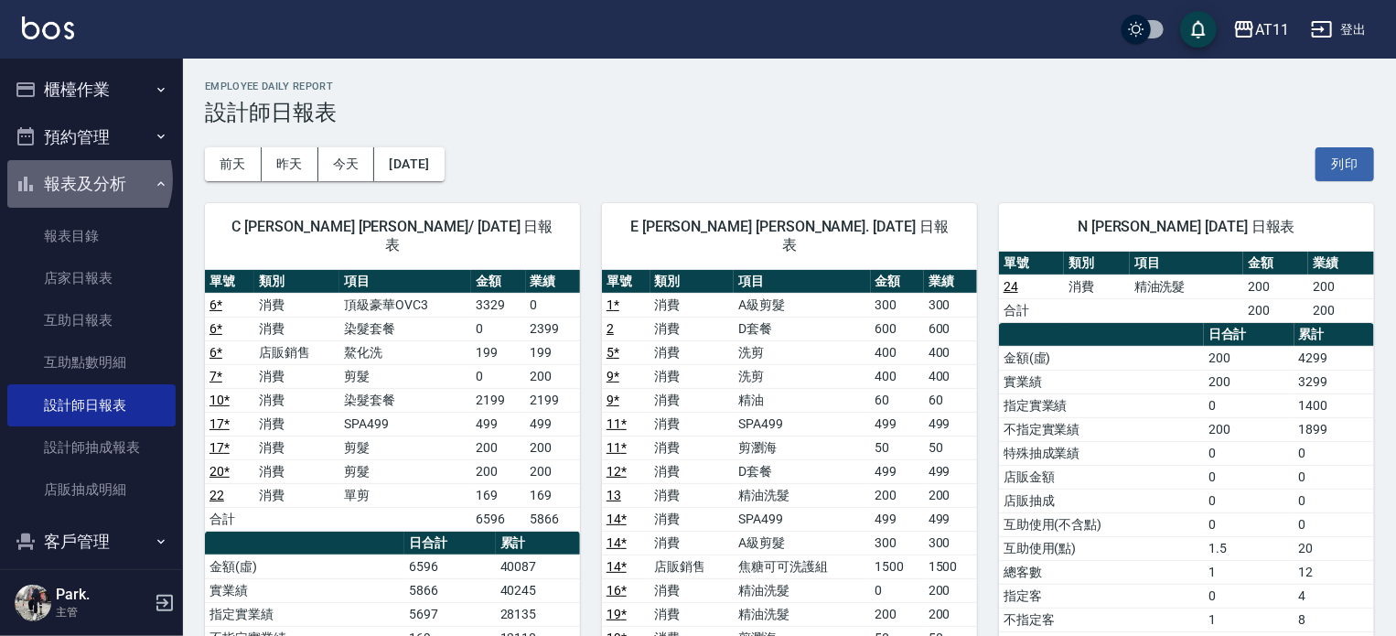
click at [86, 179] on button "報表及分析" at bounding box center [91, 184] width 168 height 48
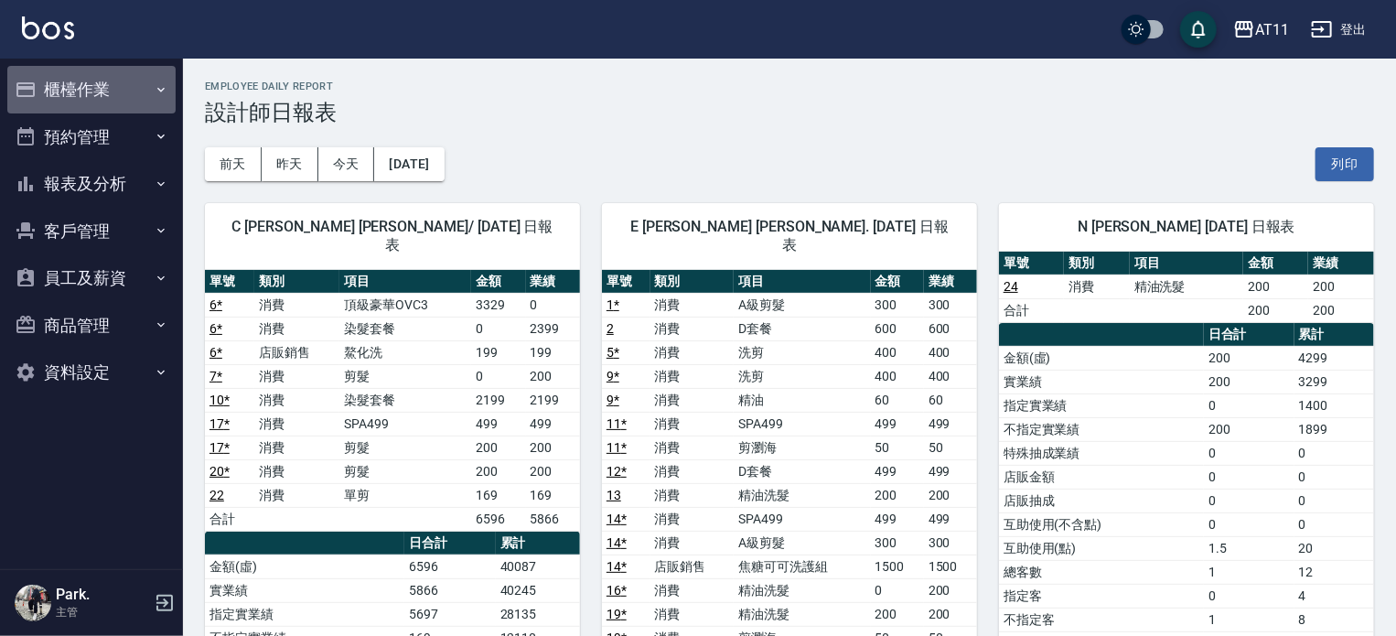
click at [80, 91] on button "櫃檯作業" at bounding box center [91, 90] width 168 height 48
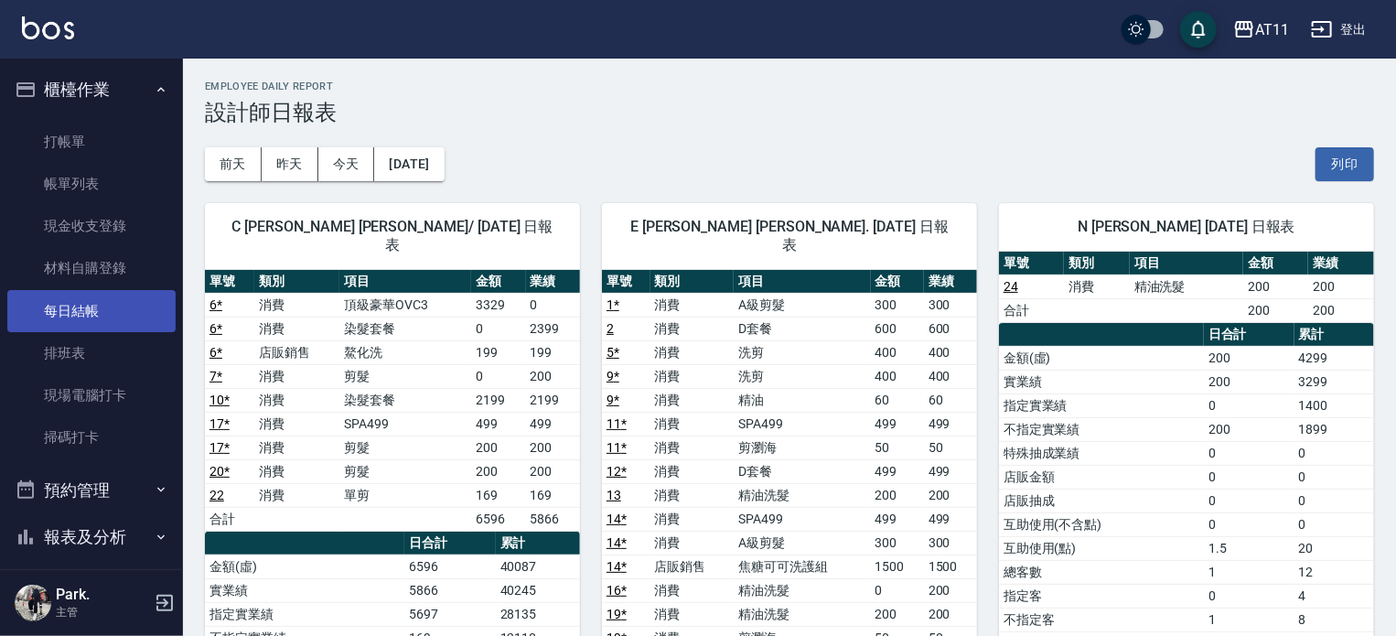
click at [96, 317] on link "每日結帳" at bounding box center [91, 311] width 168 height 42
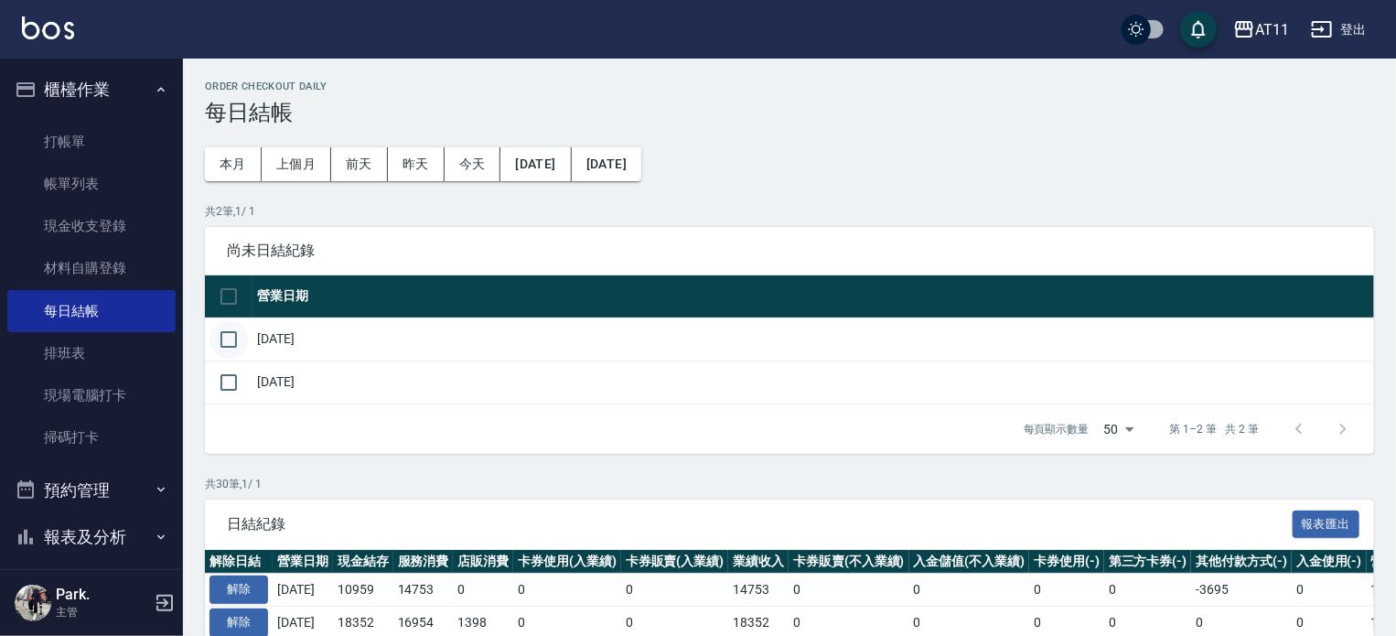
click at [231, 341] on input "checkbox" at bounding box center [228, 339] width 38 height 38
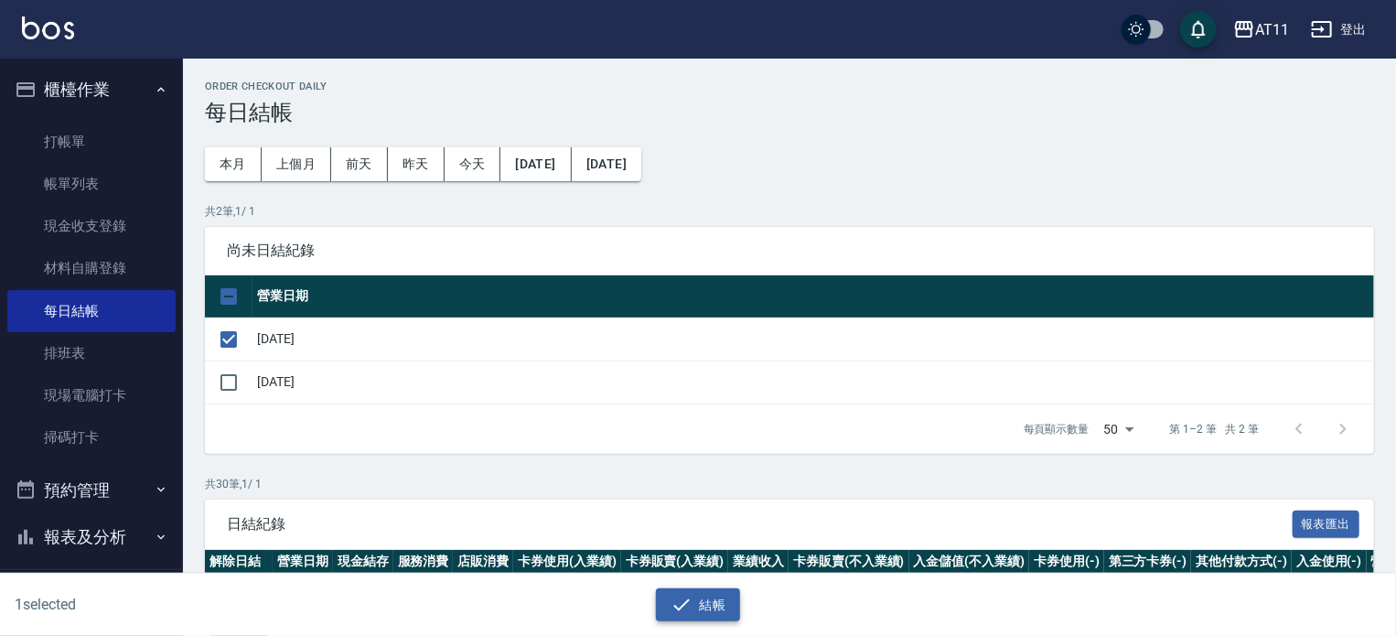
click at [709, 611] on button "結帳" at bounding box center [698, 605] width 85 height 34
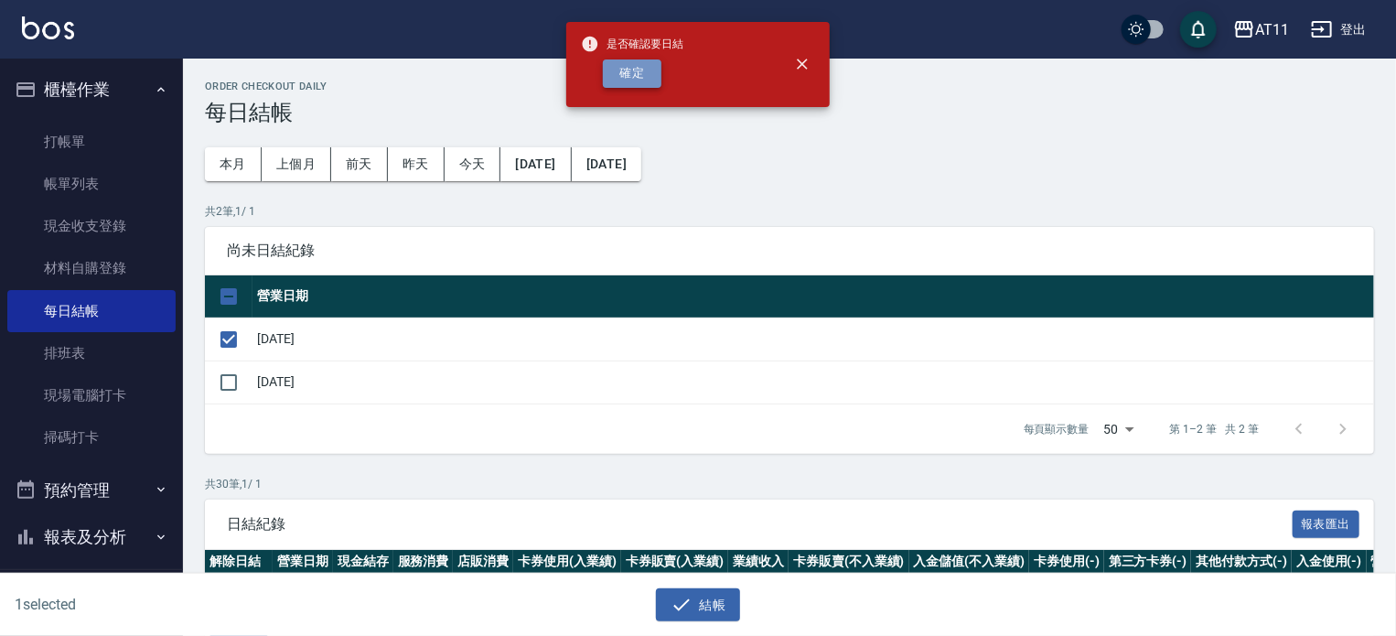
click at [635, 72] on button "確定" at bounding box center [632, 73] width 59 height 28
checkbox input "false"
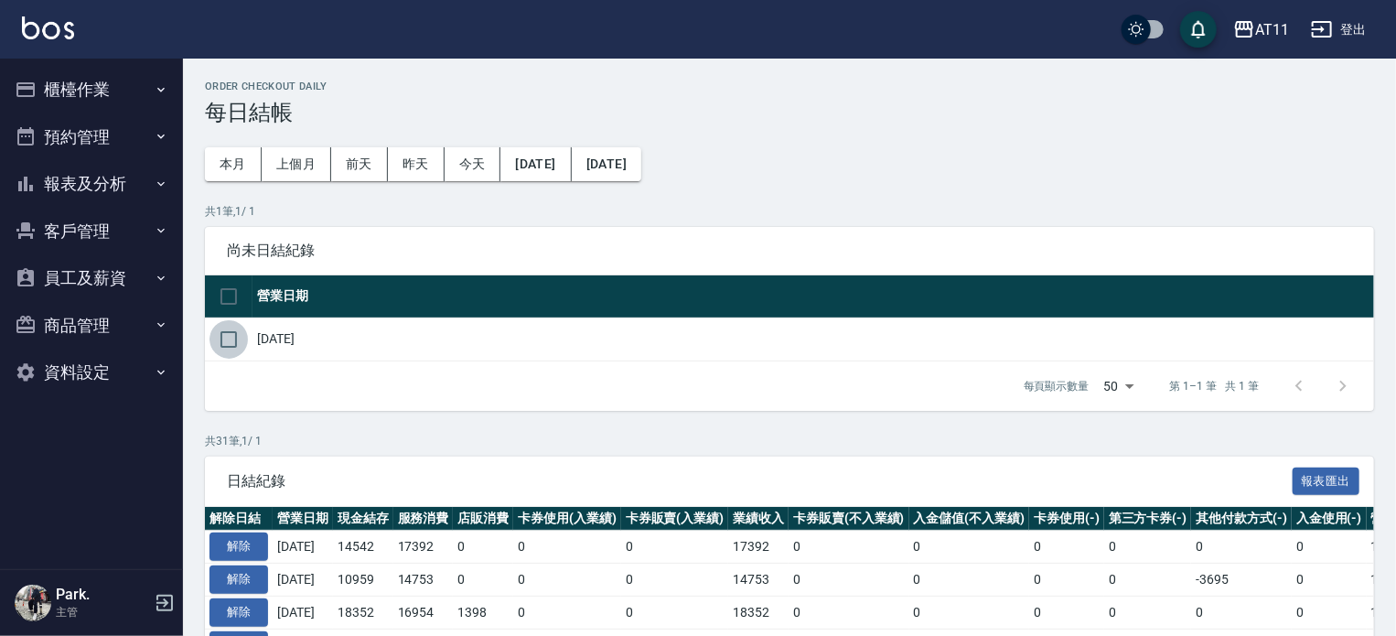
click at [228, 350] on input "checkbox" at bounding box center [228, 339] width 38 height 38
checkbox input "true"
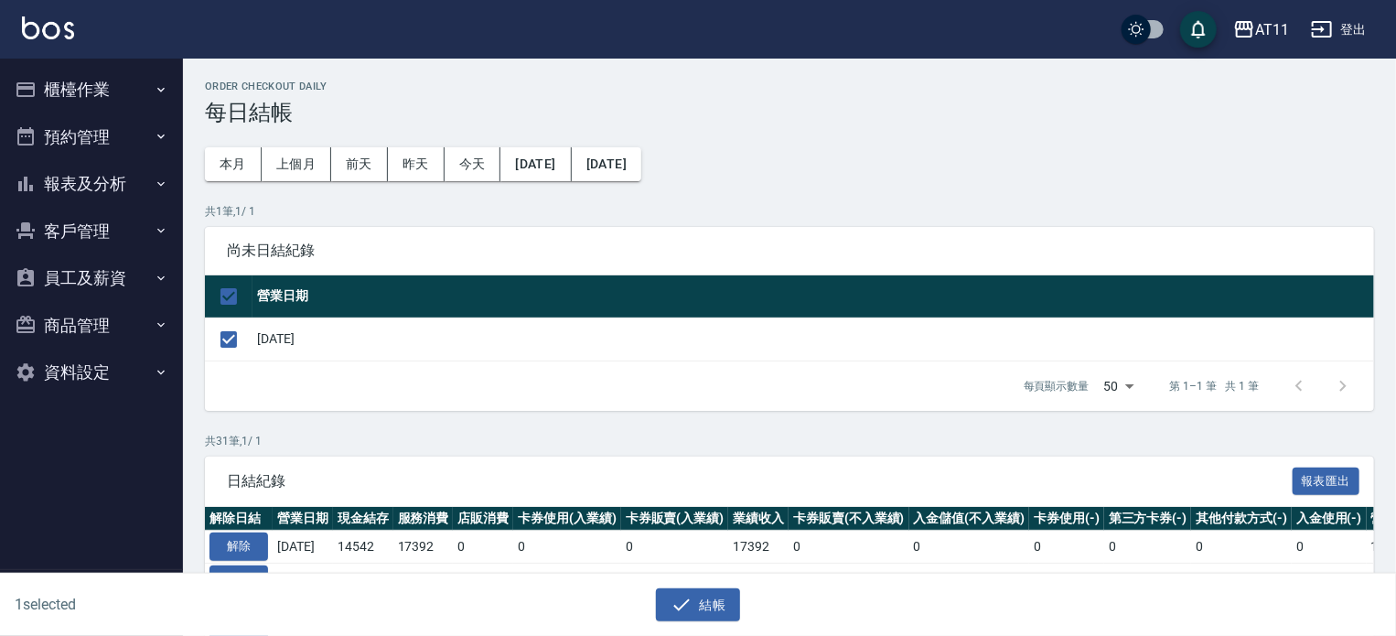
click at [618, 346] on td "[DATE]" at bounding box center [812, 338] width 1121 height 43
click at [230, 339] on input "checkbox" at bounding box center [228, 339] width 38 height 38
checkbox input "false"
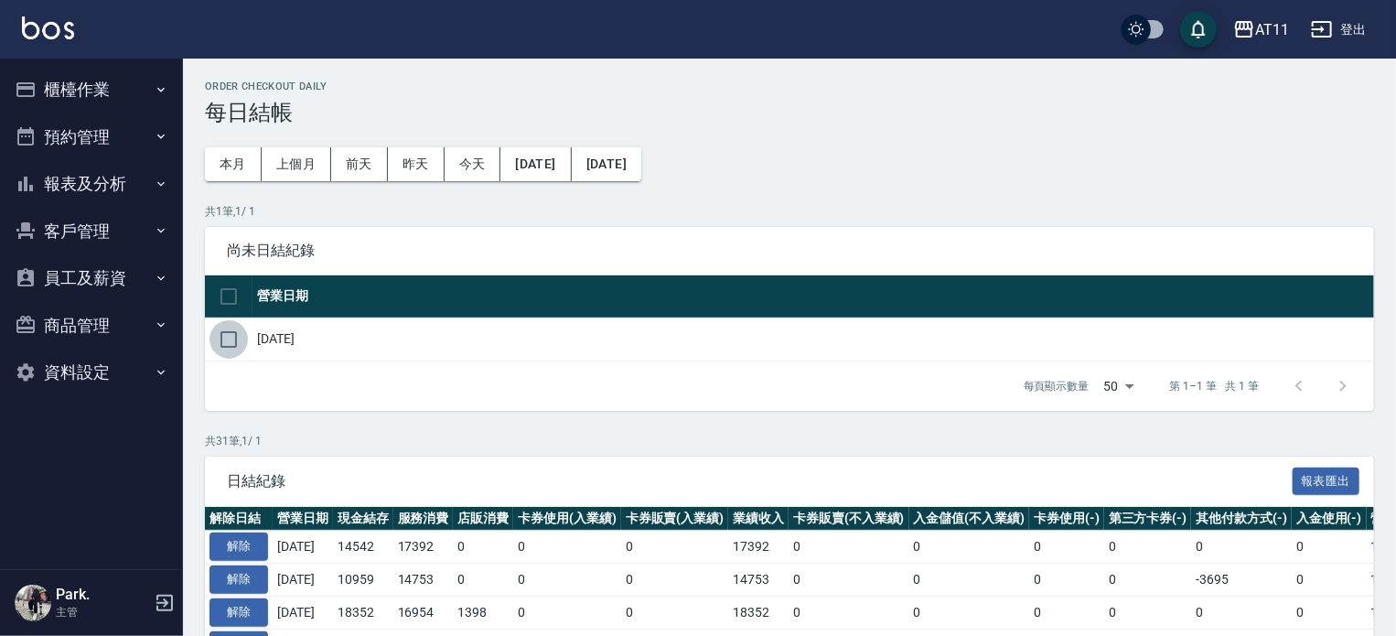
click at [232, 334] on input "checkbox" at bounding box center [228, 339] width 38 height 38
checkbox input "true"
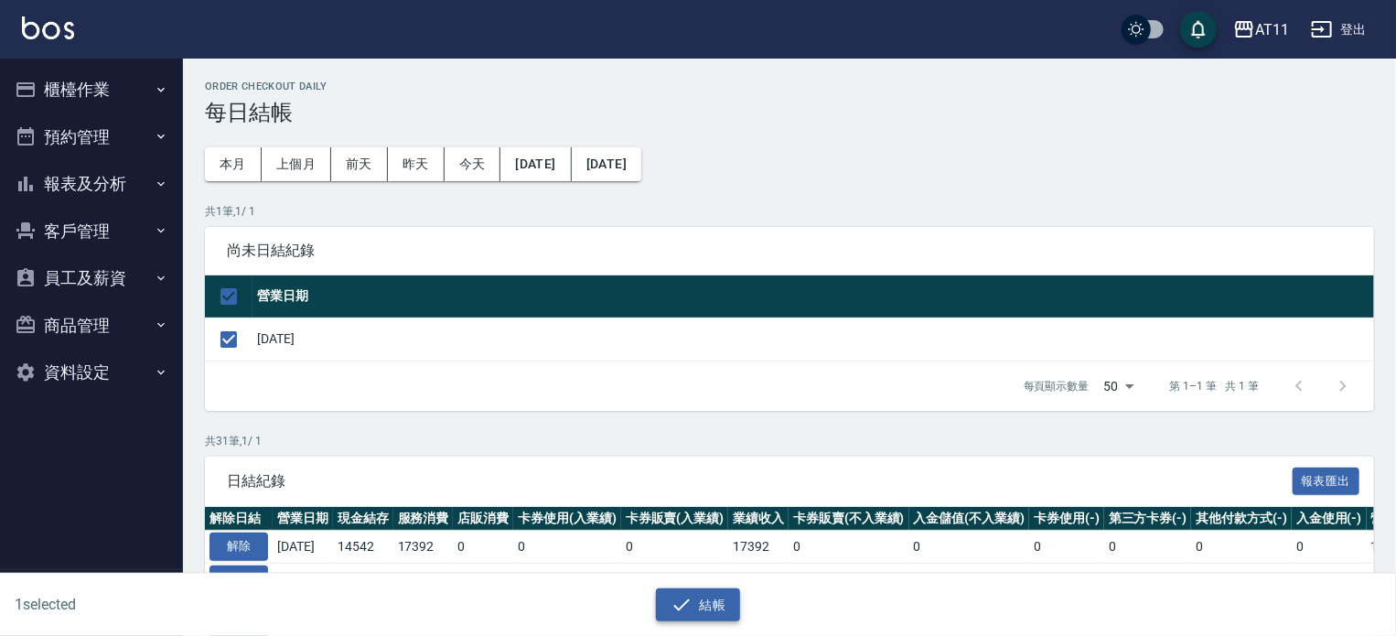
click at [705, 610] on button "結帳" at bounding box center [698, 605] width 85 height 34
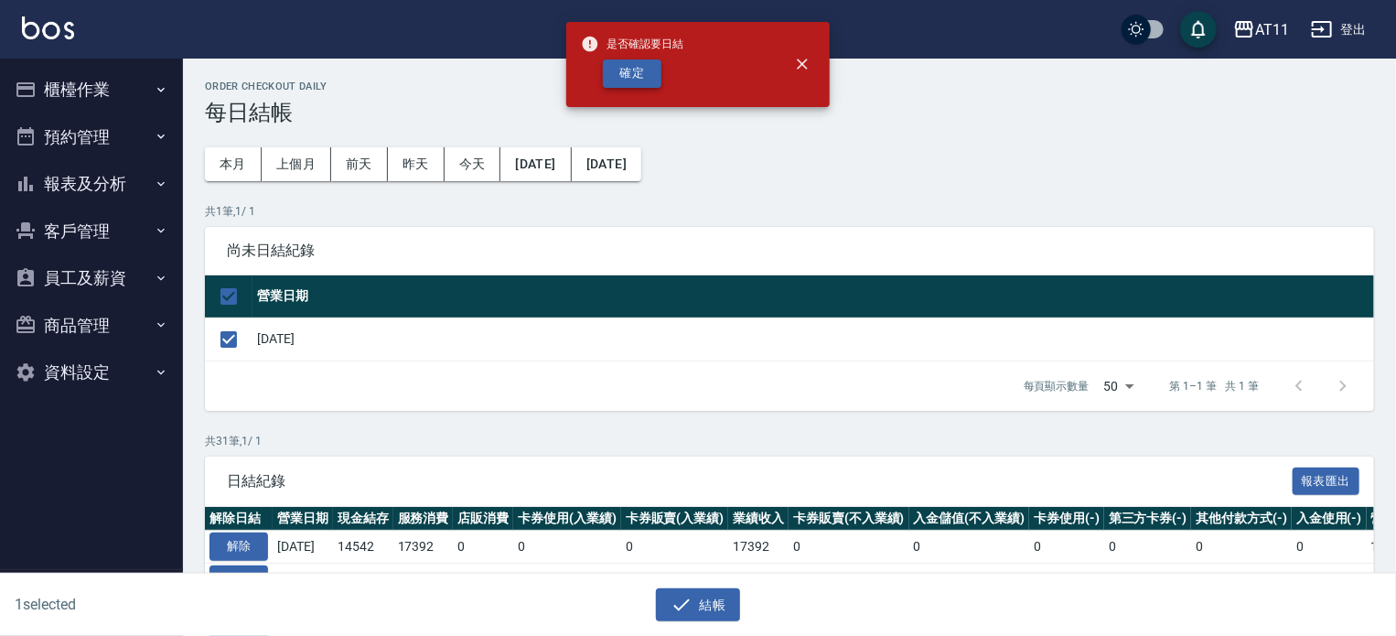
click at [645, 65] on button "確定" at bounding box center [632, 73] width 59 height 28
checkbox input "false"
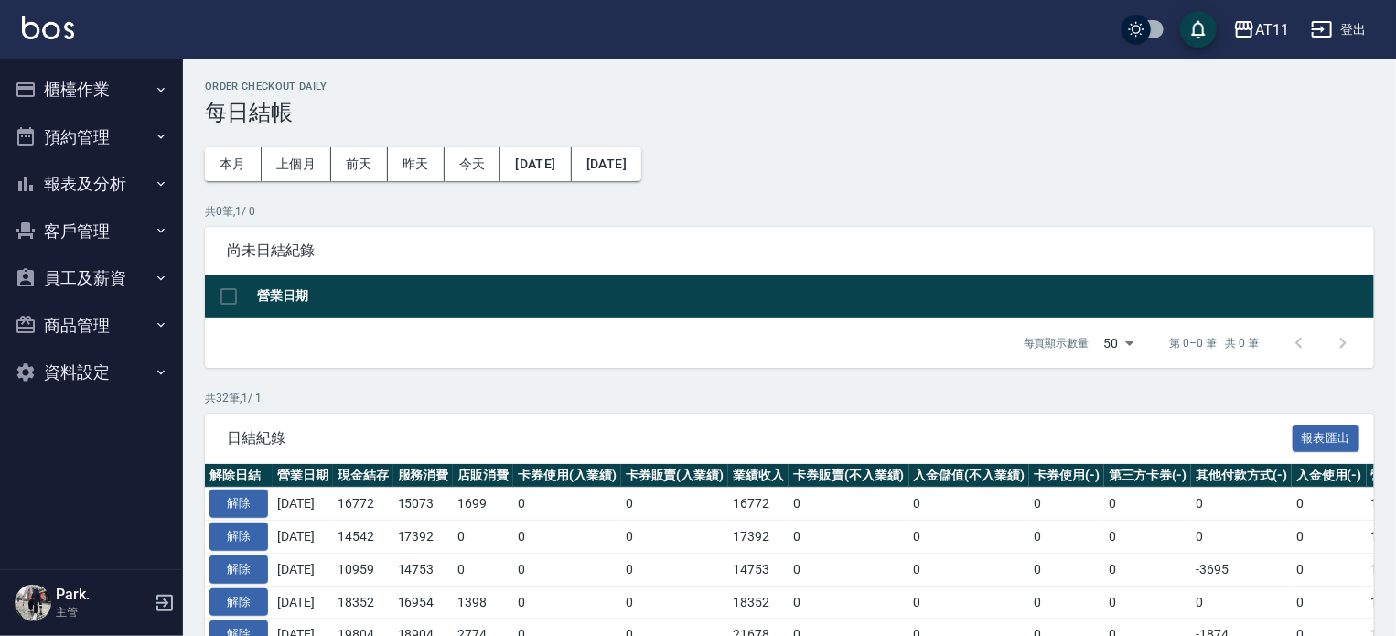
click at [124, 187] on button "報表及分析" at bounding box center [91, 184] width 168 height 48
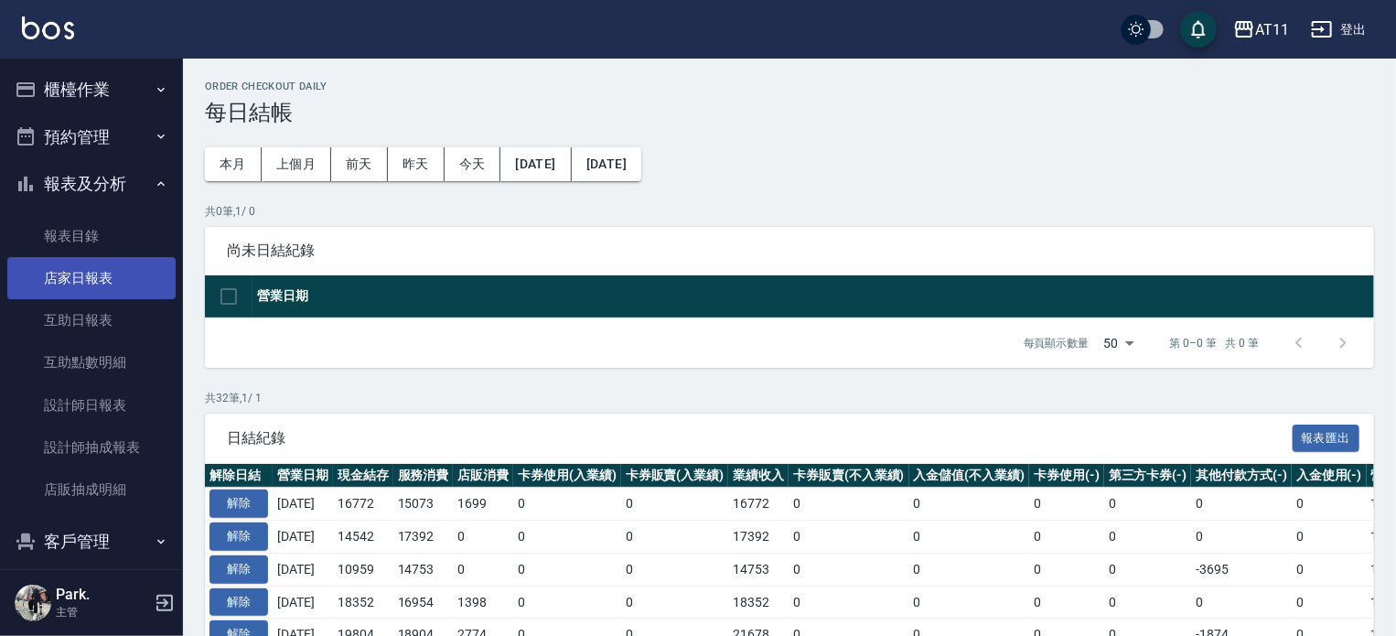
click at [114, 272] on link "店家日報表" at bounding box center [91, 278] width 168 height 42
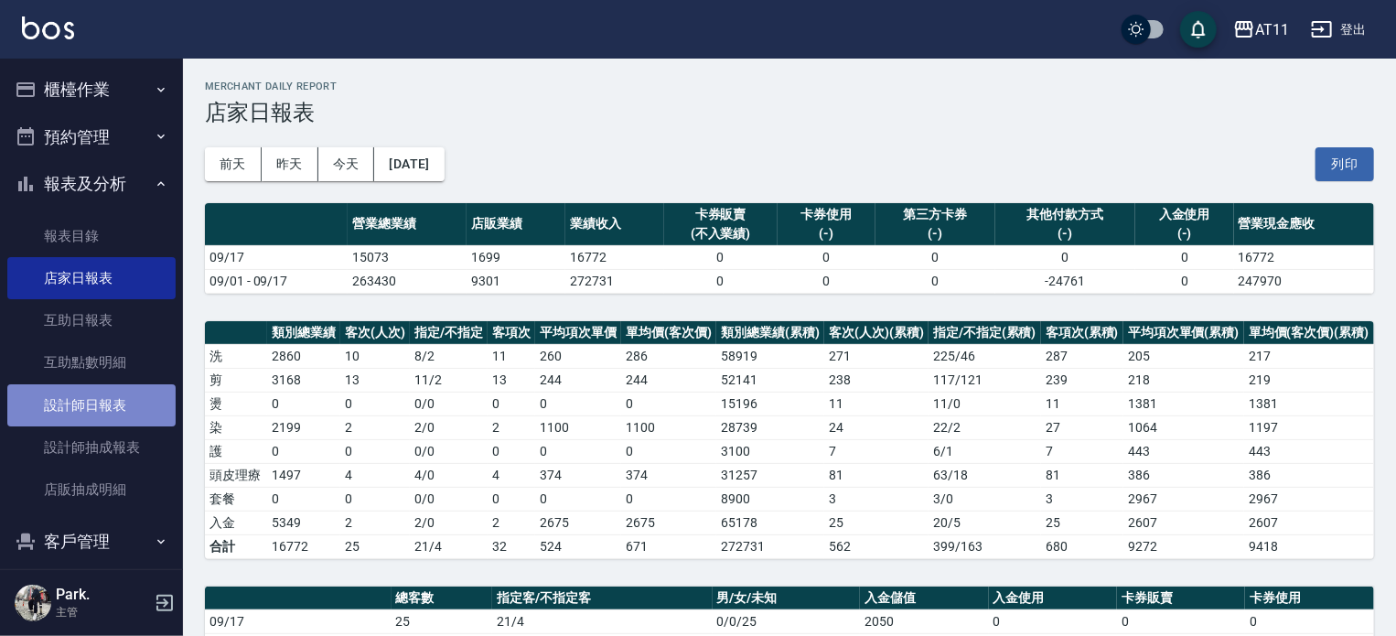
click at [121, 409] on link "設計師日報表" at bounding box center [91, 405] width 168 height 42
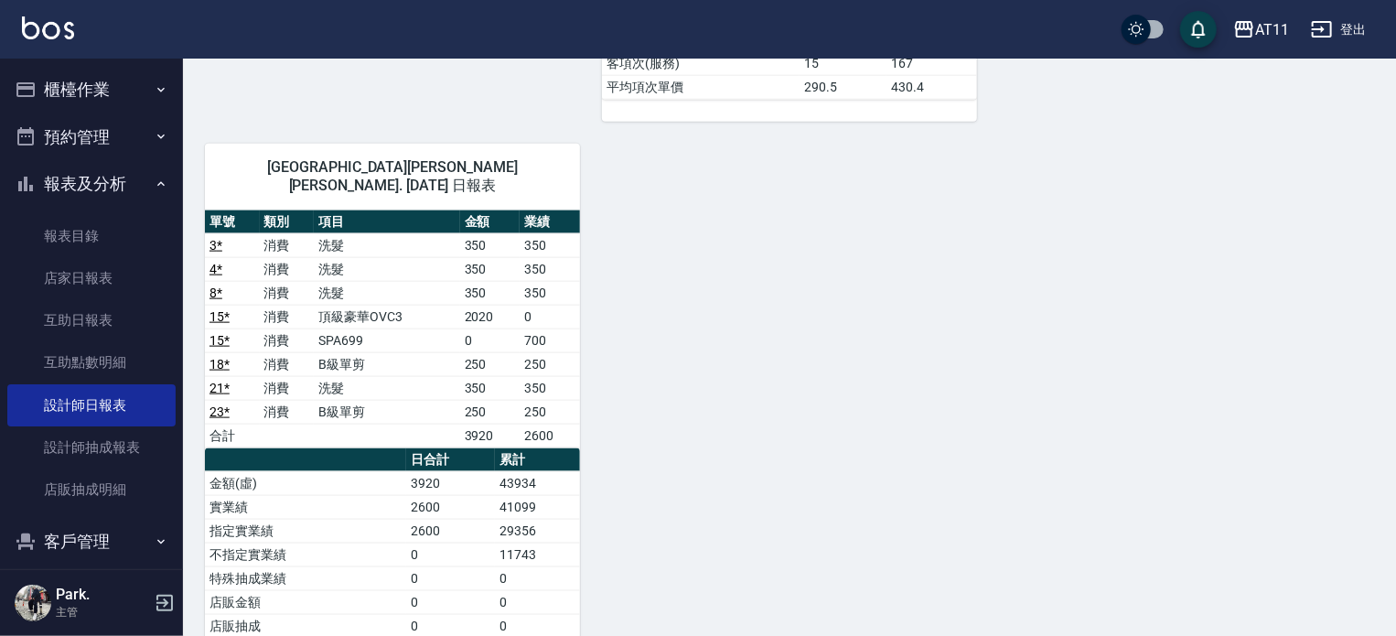
scroll to position [1097, 0]
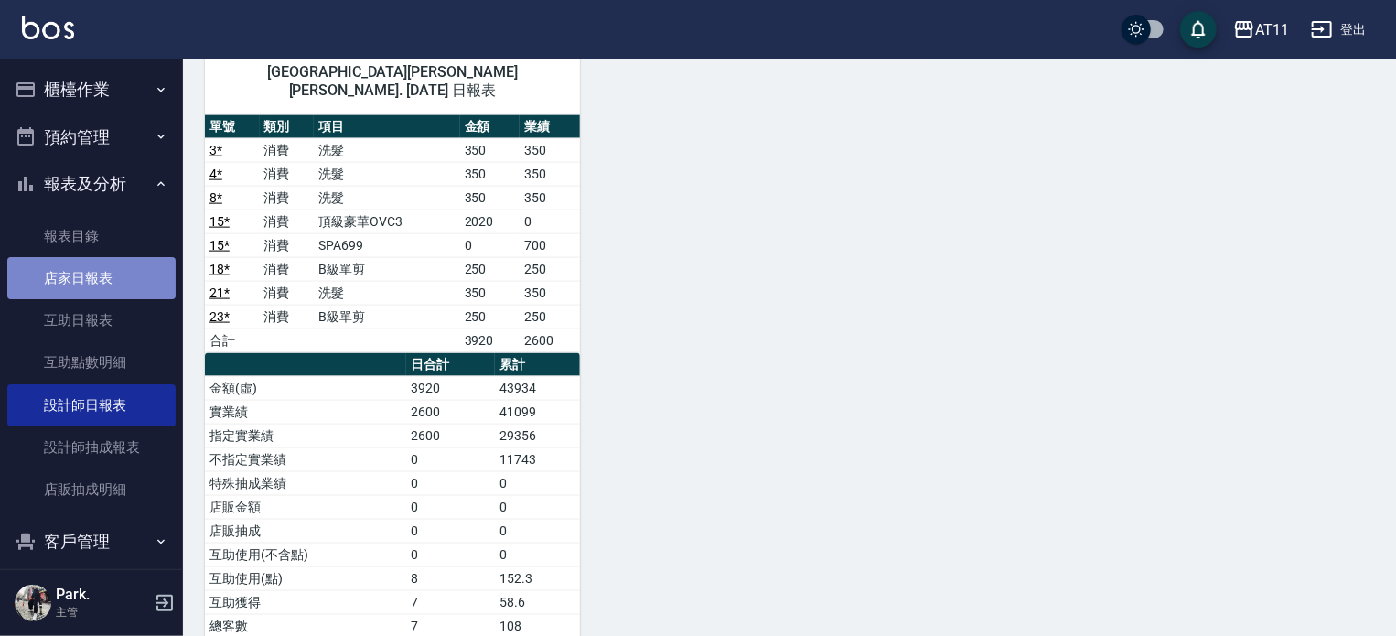
click at [102, 281] on link "店家日報表" at bounding box center [91, 278] width 168 height 42
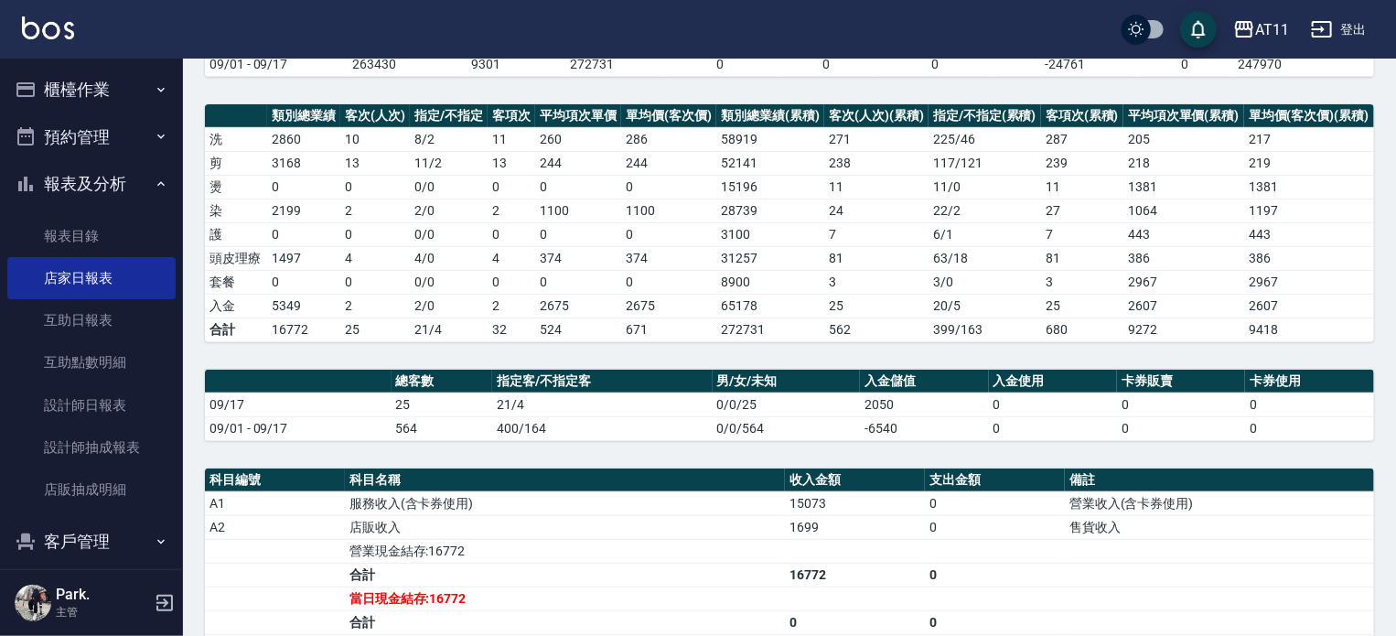
scroll to position [112, 0]
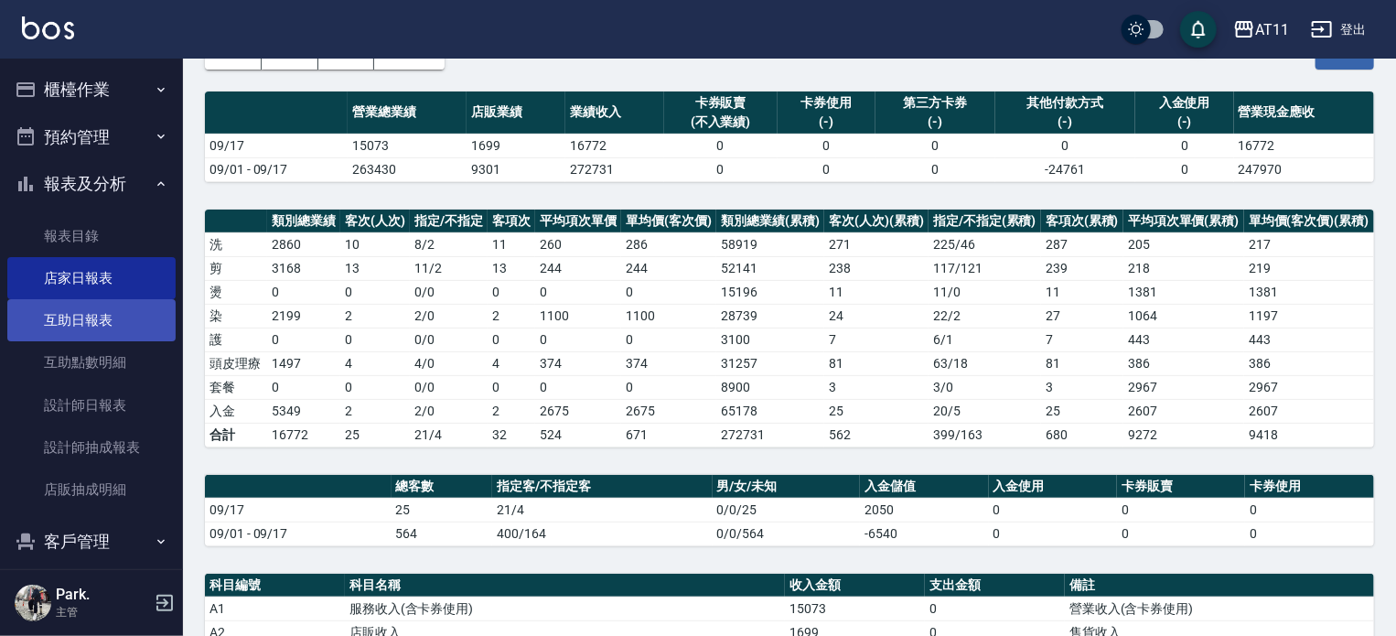
click at [90, 321] on link "互助日報表" at bounding box center [91, 320] width 168 height 42
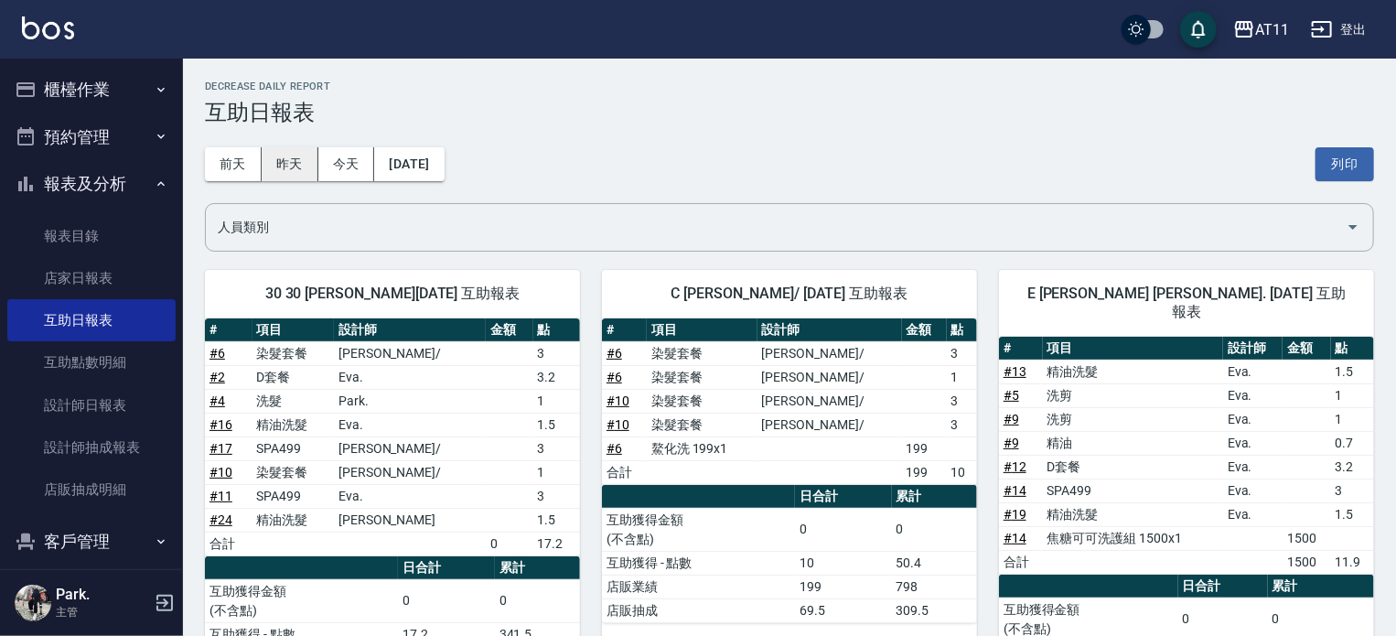
click at [293, 160] on button "昨天" at bounding box center [290, 164] width 57 height 34
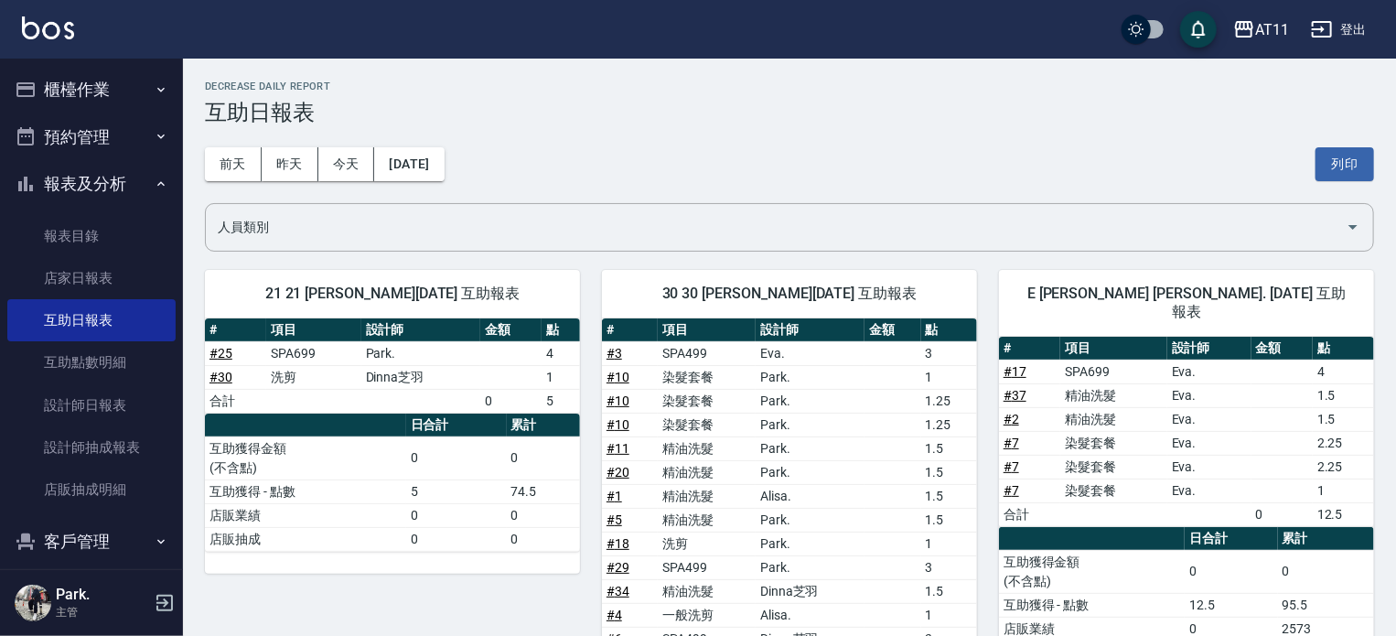
click at [590, 273] on div "30 30 康珮芸 09/16/2025 互助報表 # 項目 設計師 金額 點 # 3 SPA499 Eva. 3 # 10 染髮套餐 Park. 1 # 1…" at bounding box center [778, 553] width 397 height 611
click at [104, 173] on button "報表及分析" at bounding box center [91, 184] width 168 height 48
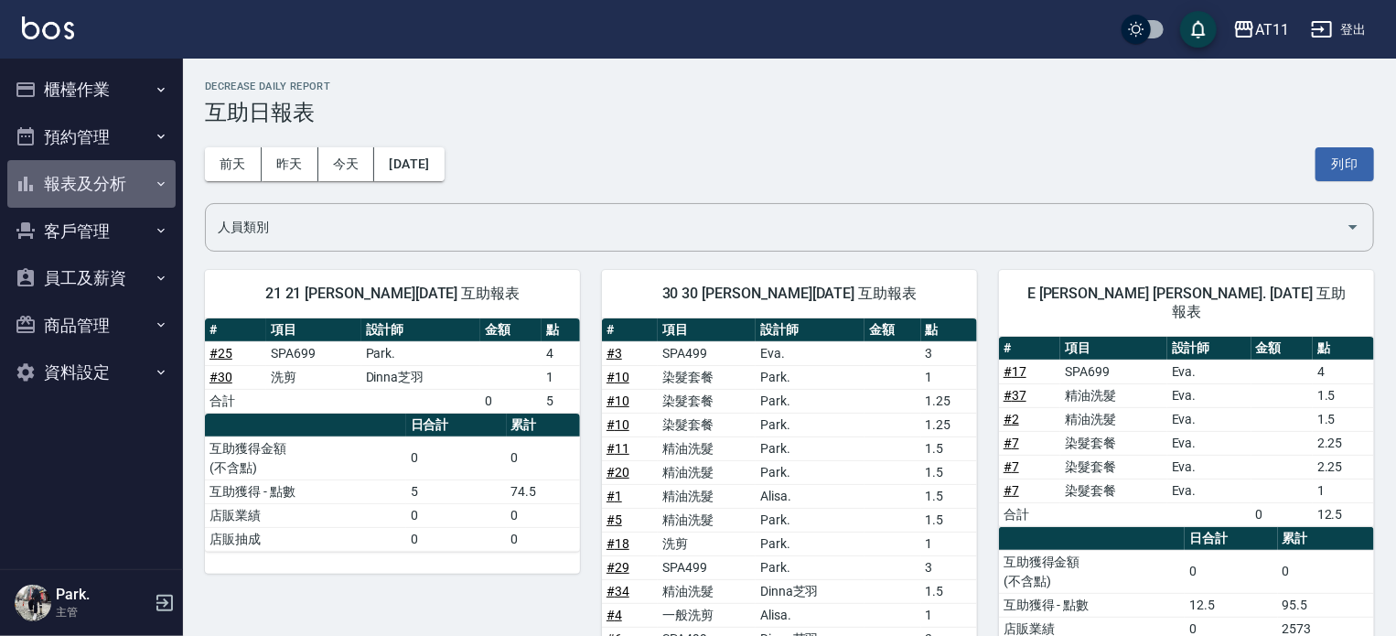
click at [91, 178] on button "報表及分析" at bounding box center [91, 184] width 168 height 48
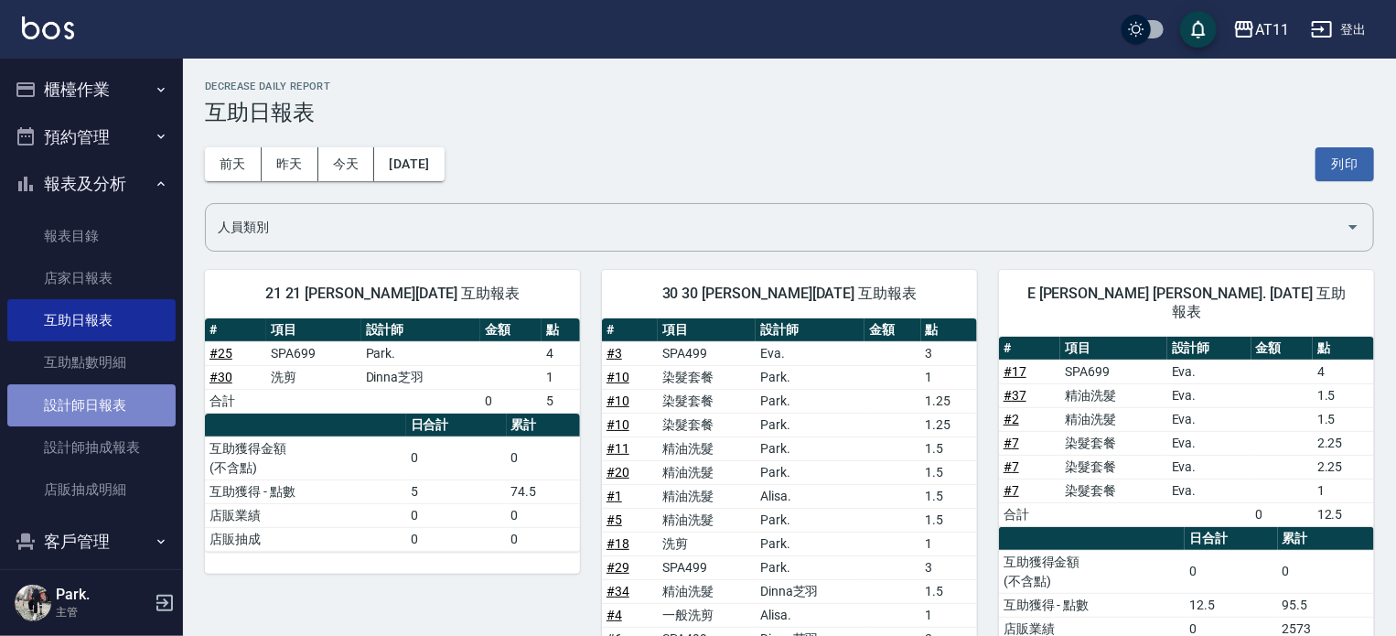
click at [94, 397] on link "設計師日報表" at bounding box center [91, 405] width 168 height 42
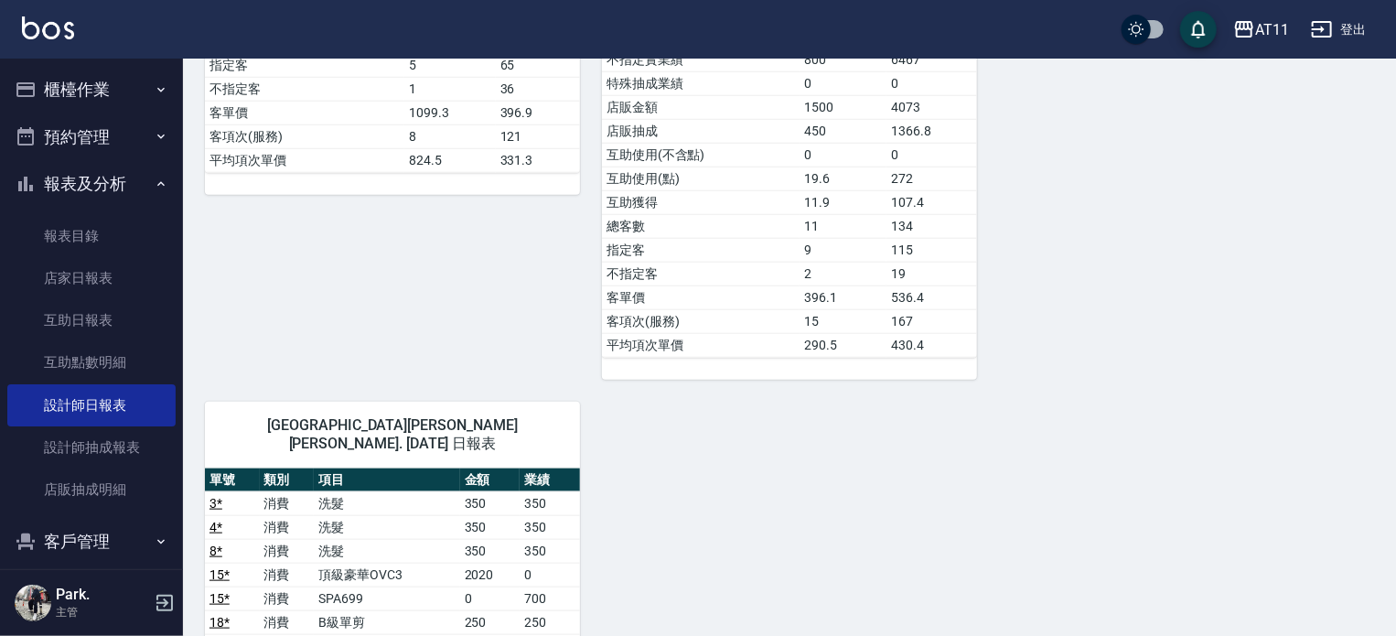
scroll to position [915, 0]
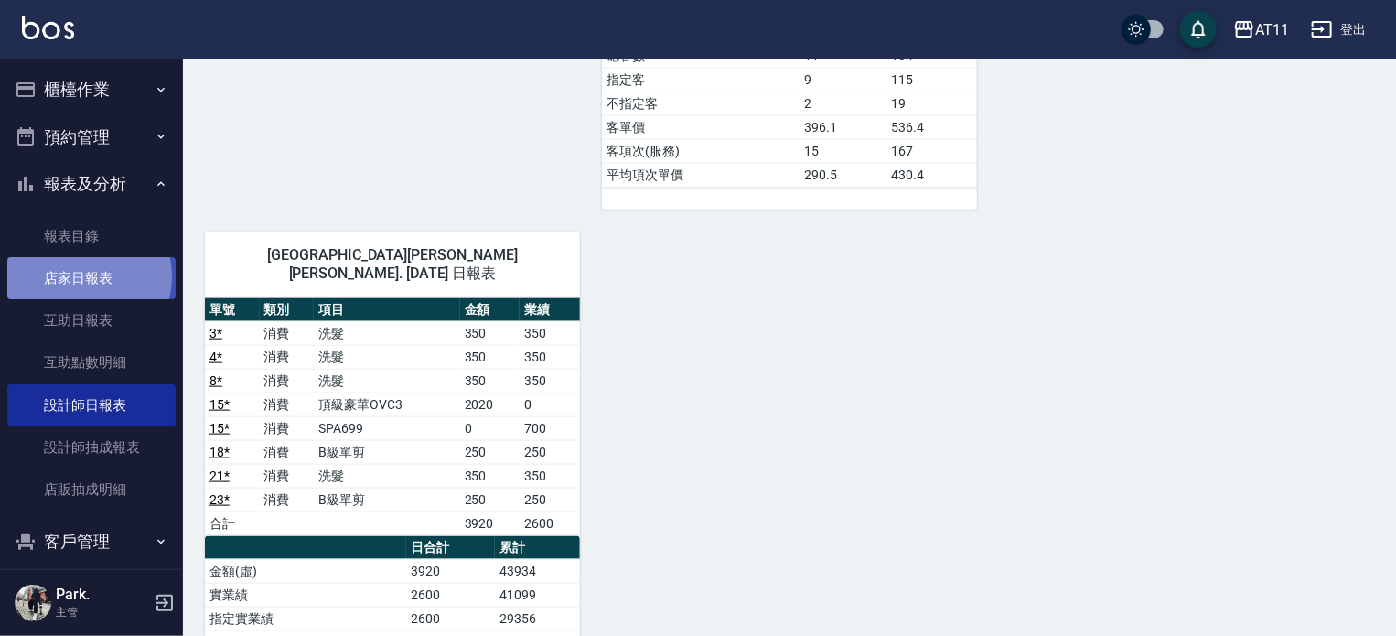
click at [88, 277] on link "店家日報表" at bounding box center [91, 278] width 168 height 42
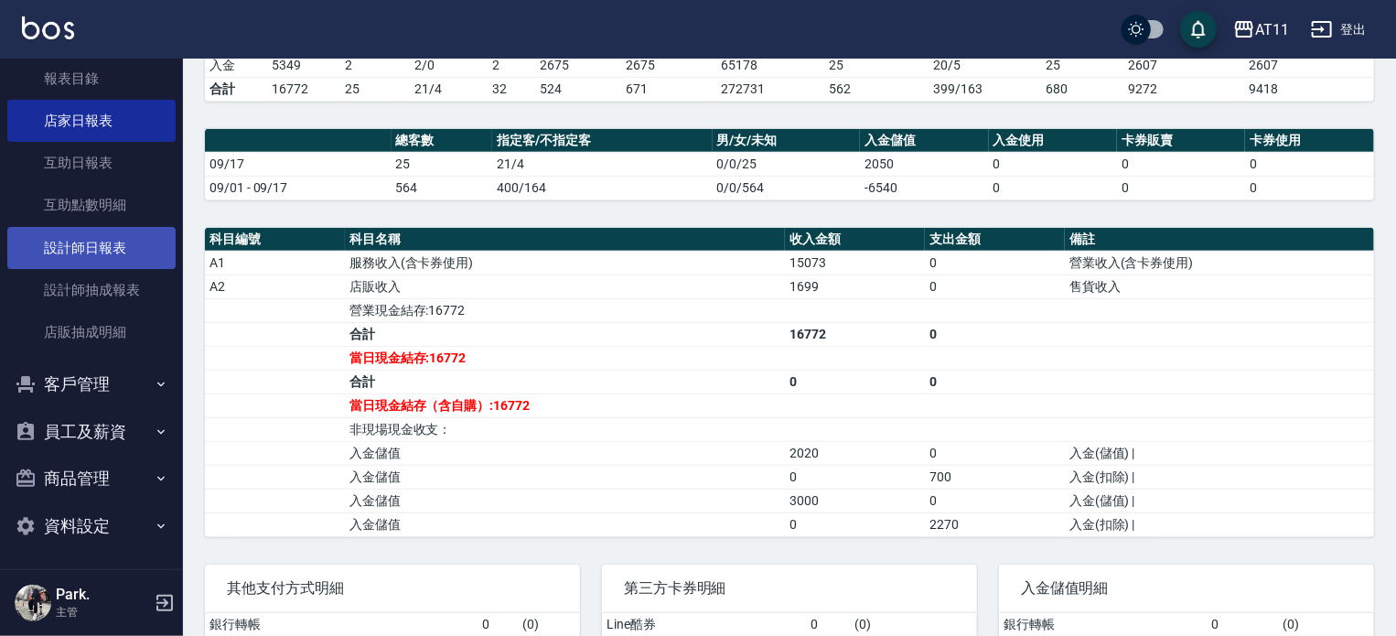
scroll to position [158, 0]
click at [133, 252] on link "設計師日報表" at bounding box center [91, 247] width 168 height 42
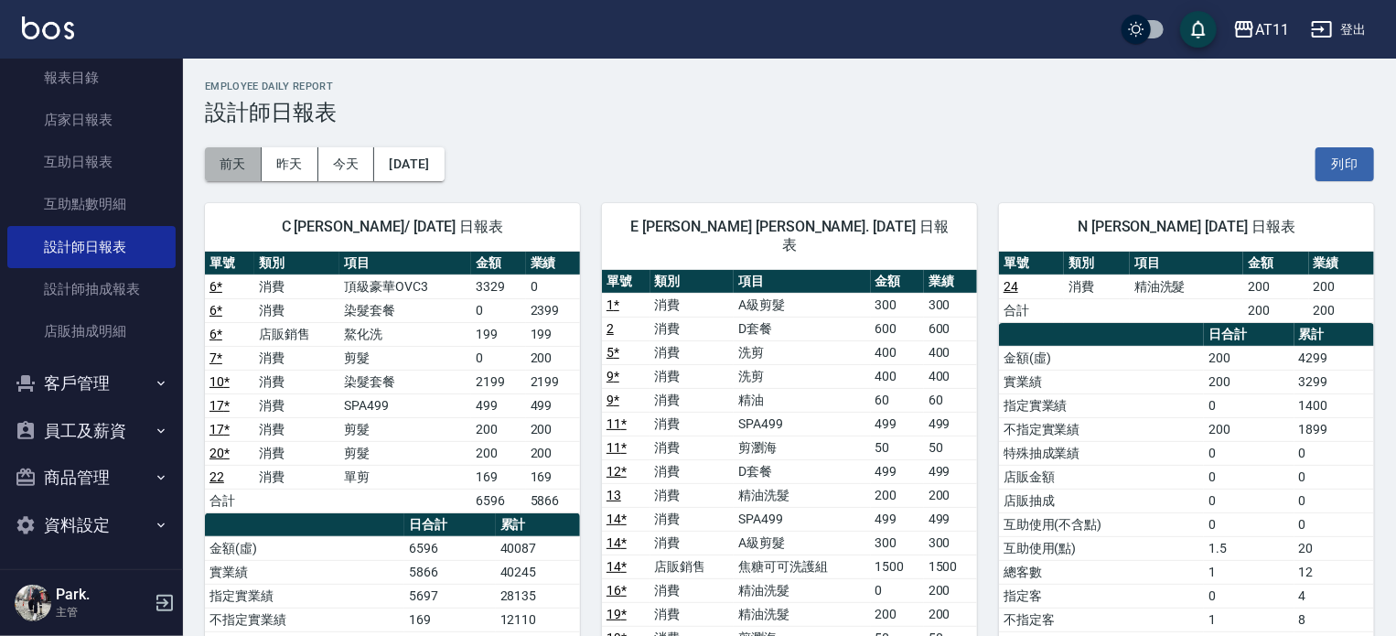
click at [227, 166] on button "前天" at bounding box center [233, 164] width 57 height 34
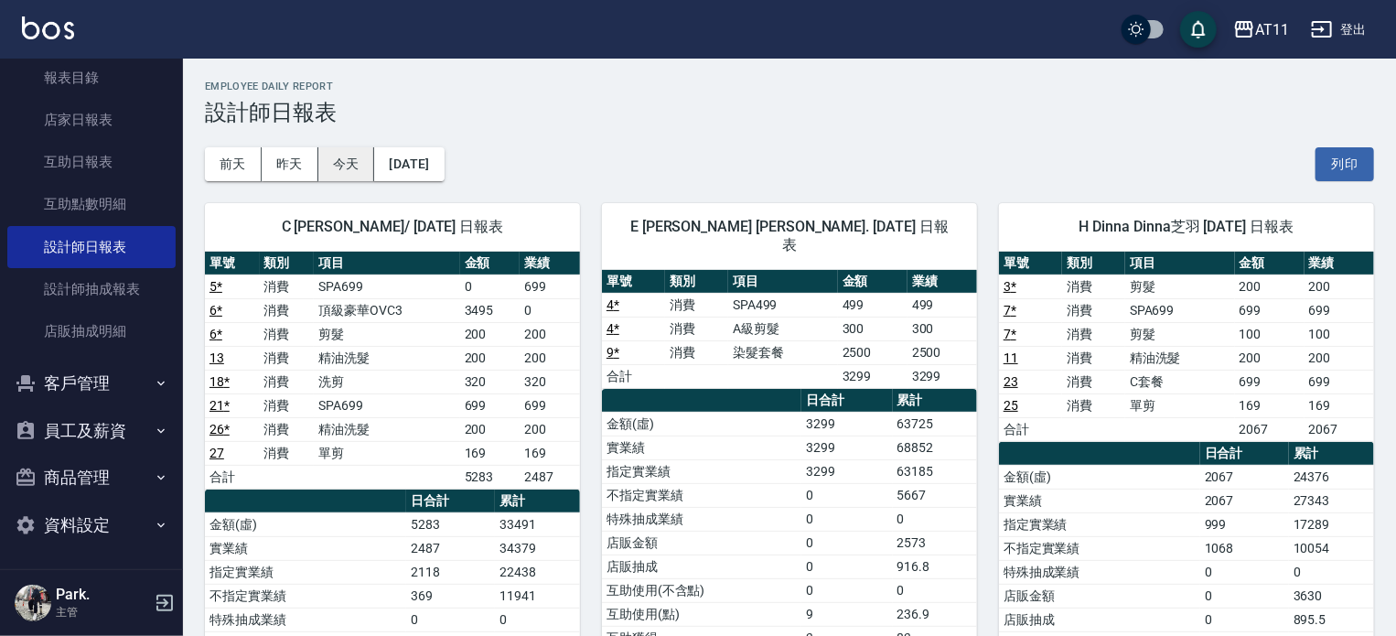
click at [326, 160] on button "今天" at bounding box center [346, 164] width 57 height 34
